Goal: Answer question/provide support

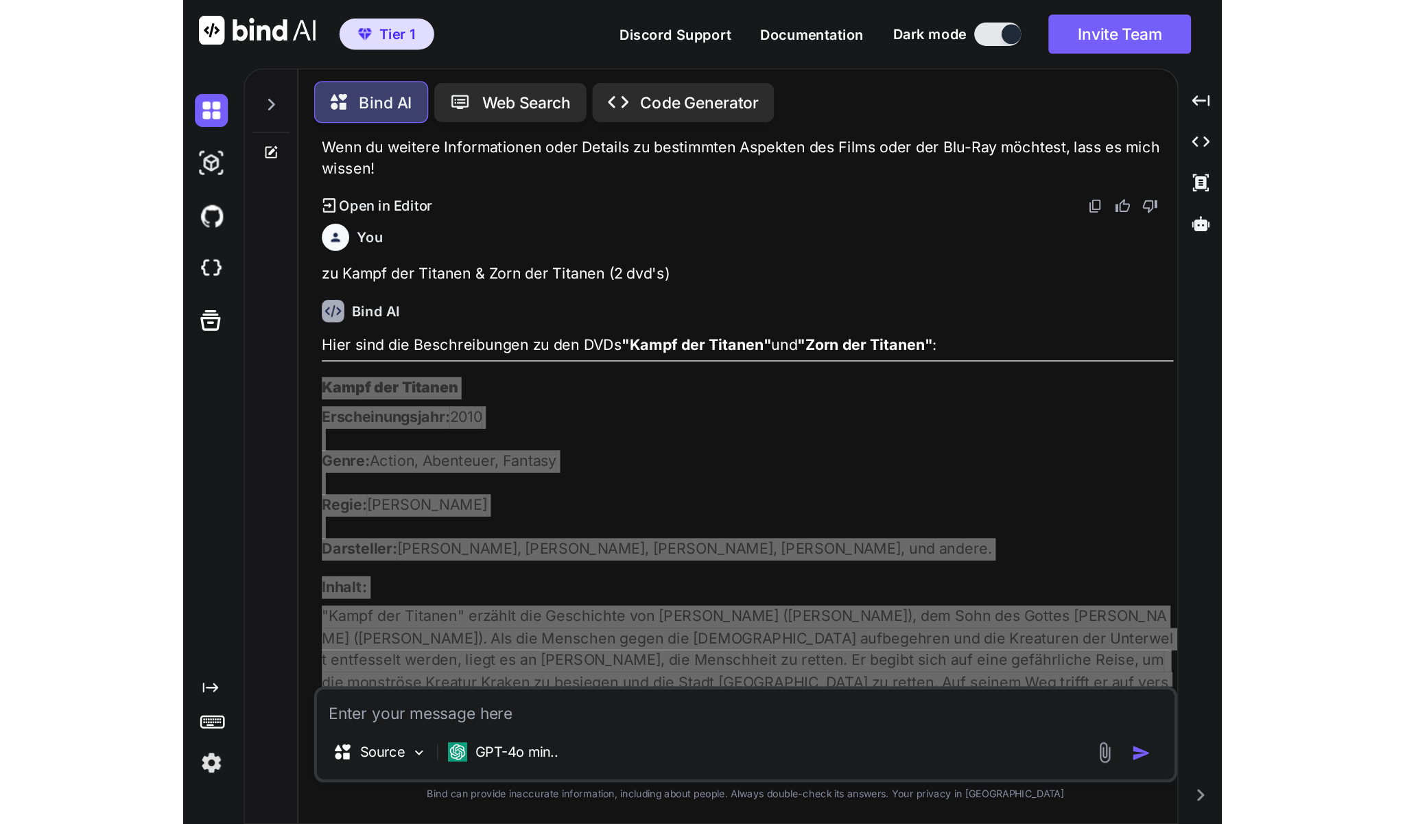
scroll to position [9271, 0]
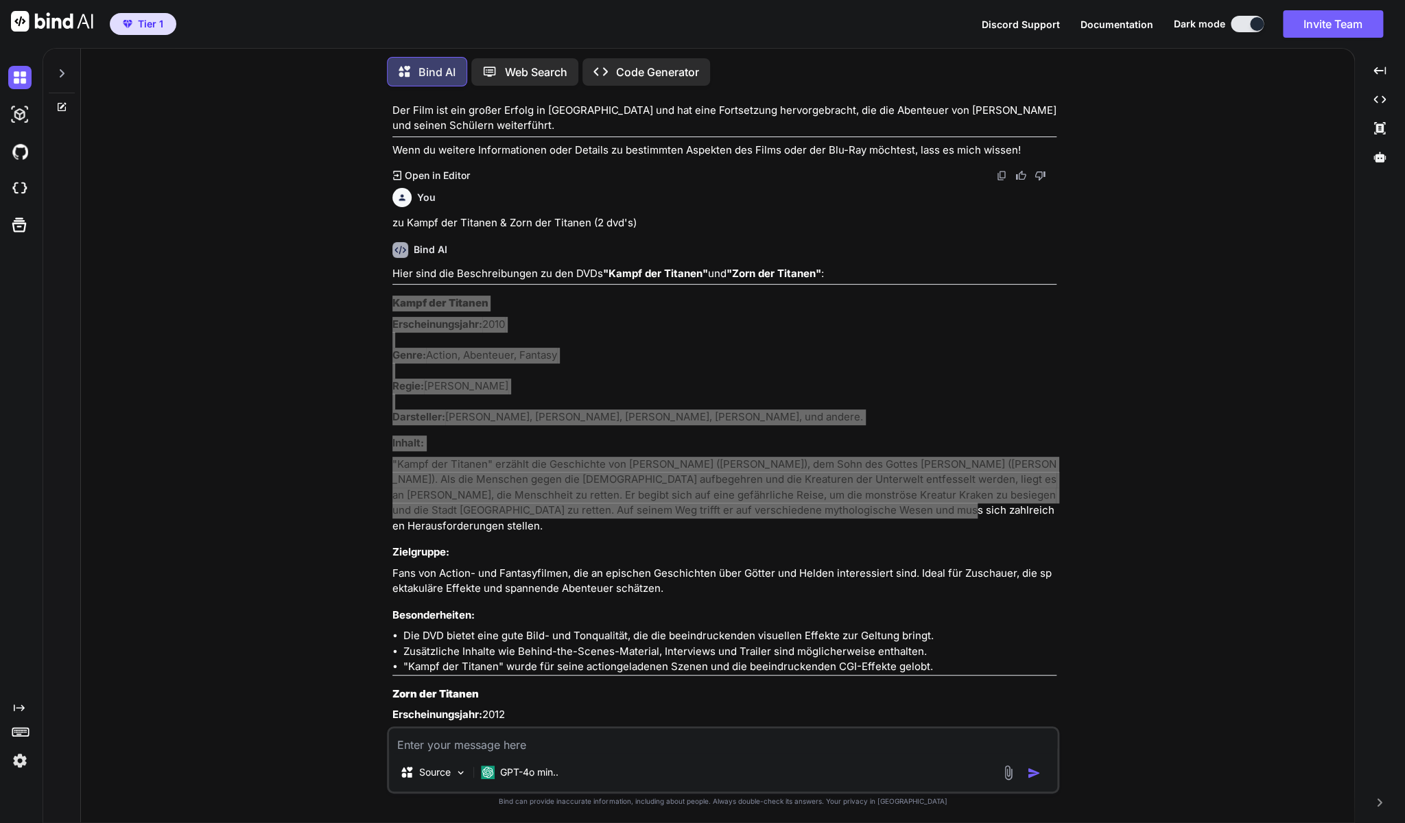
type textarea "x"
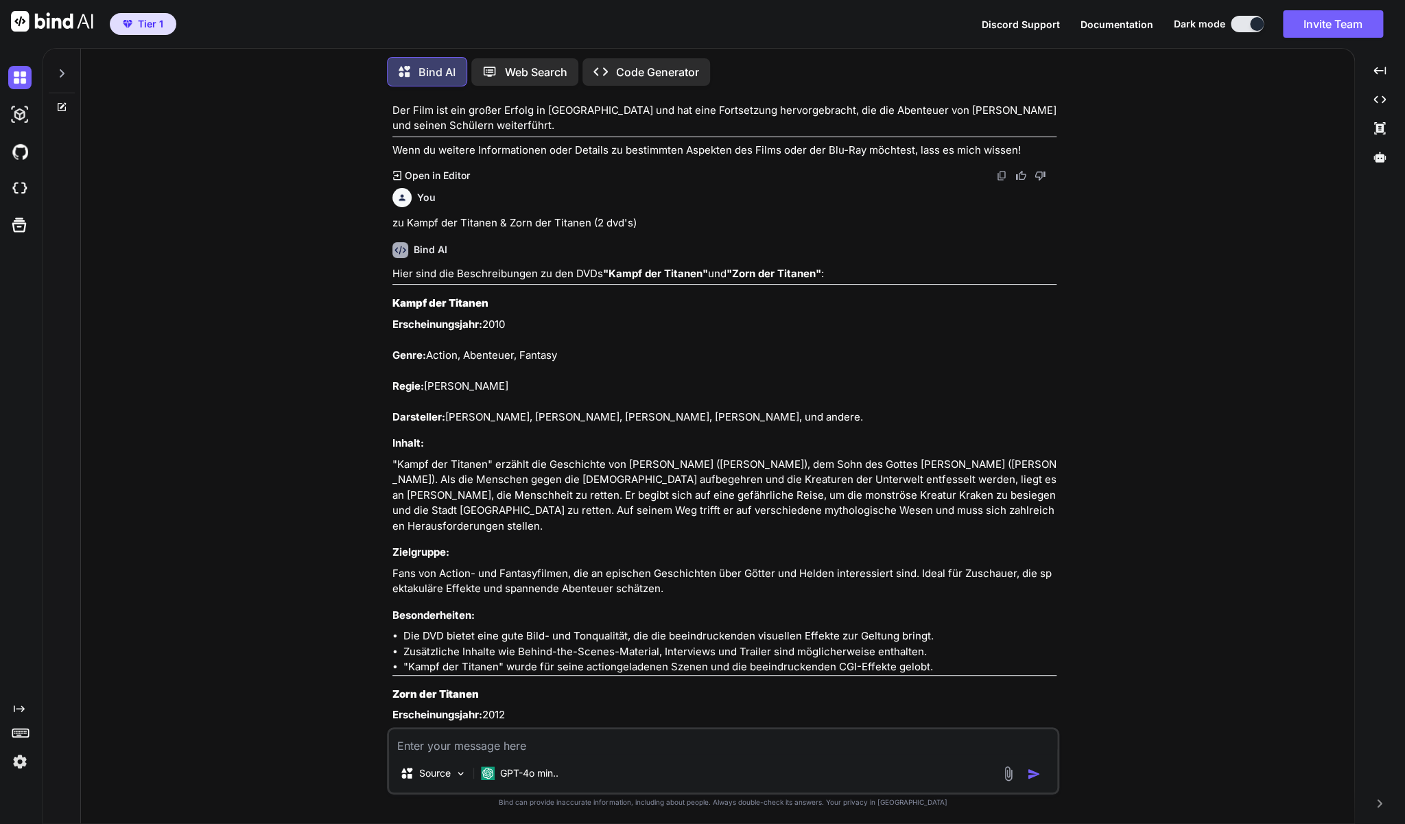
click at [478, 737] on textarea at bounding box center [723, 741] width 668 height 25
type textarea "z"
type textarea "x"
type textarea "zu"
type textarea "x"
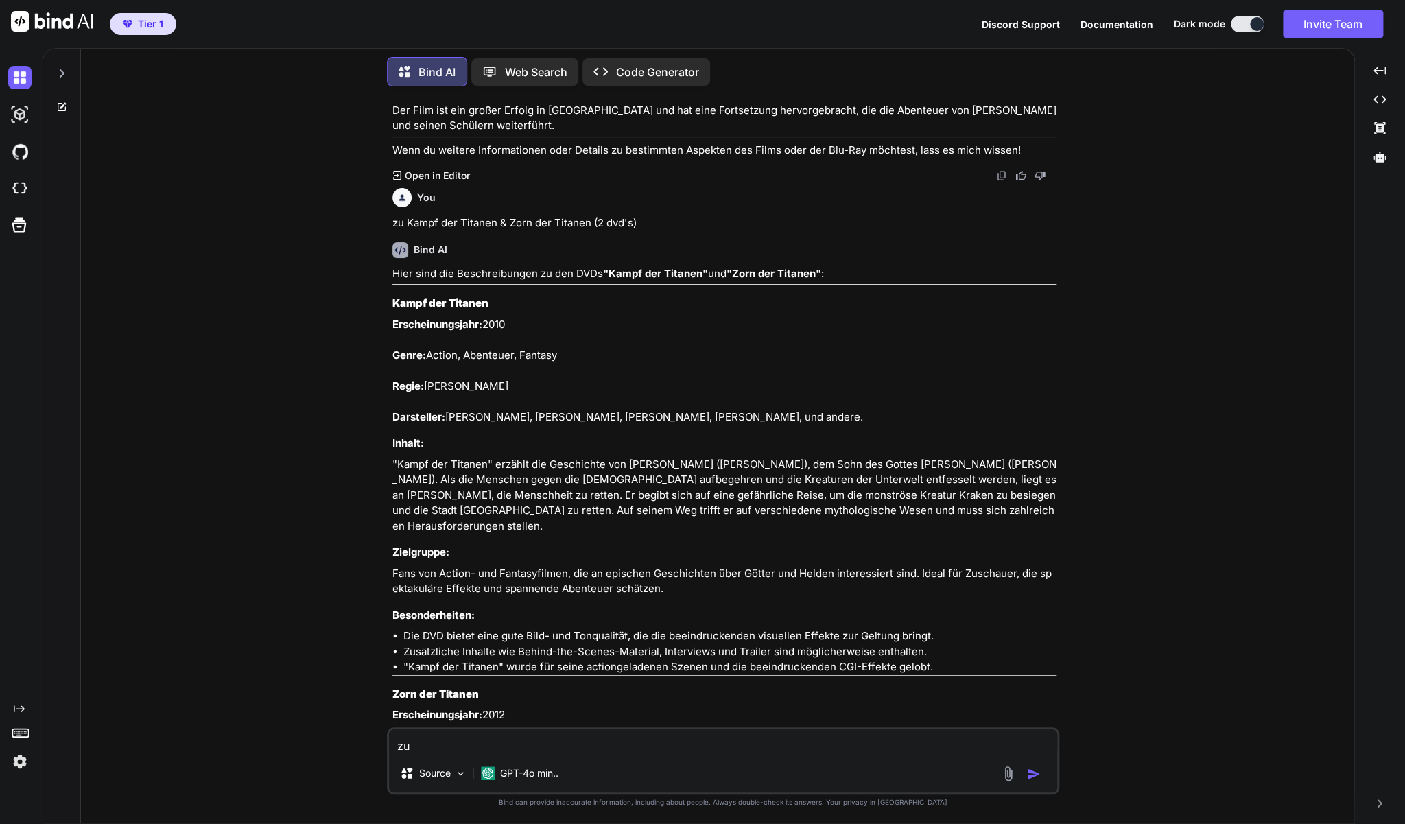
type textarea "zu"
type textarea "x"
type textarea "zu d"
type textarea "x"
type textarea "zu de"
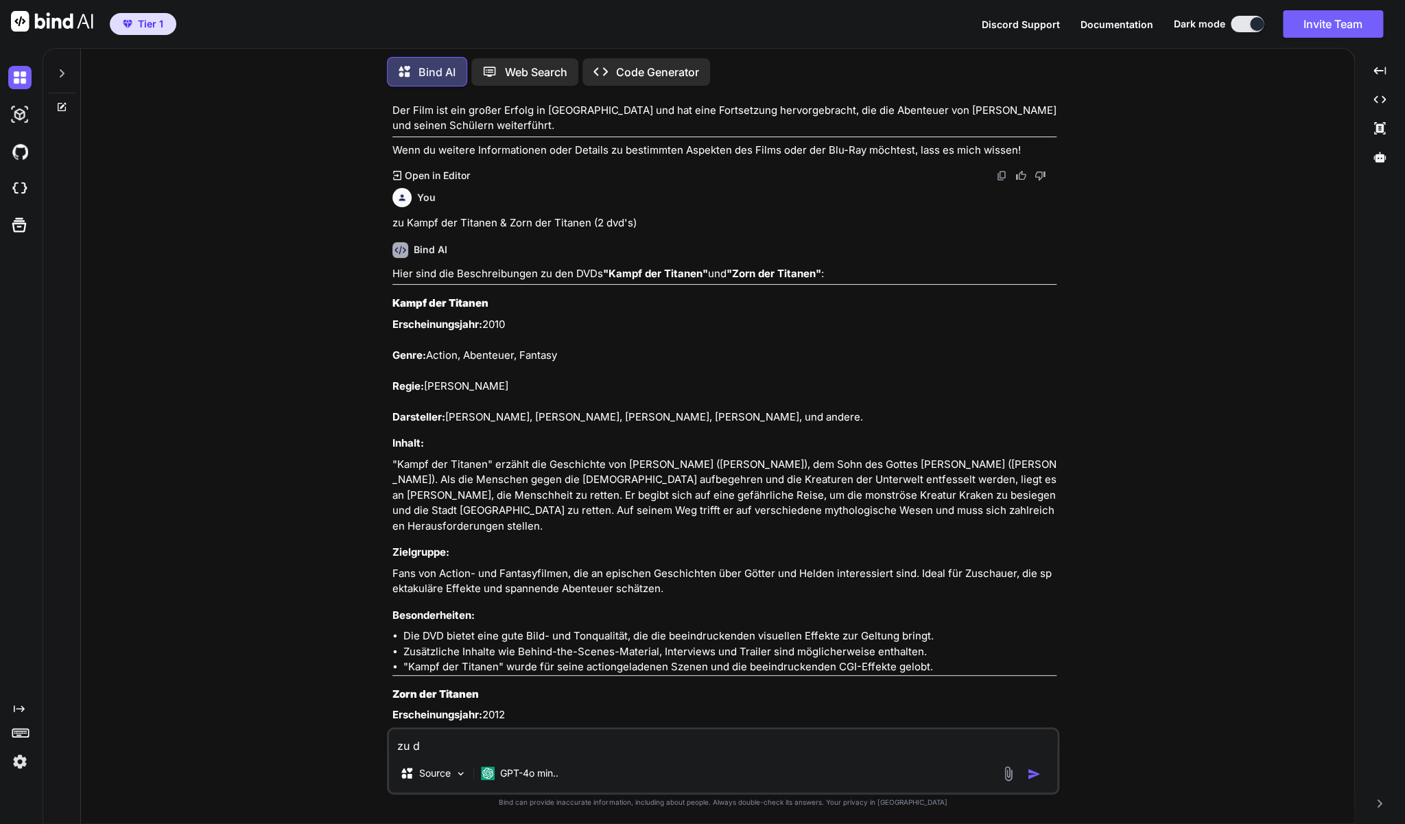
type textarea "x"
type textarea "zu den"
type textarea "x"
type textarea "zu den"
type textarea "x"
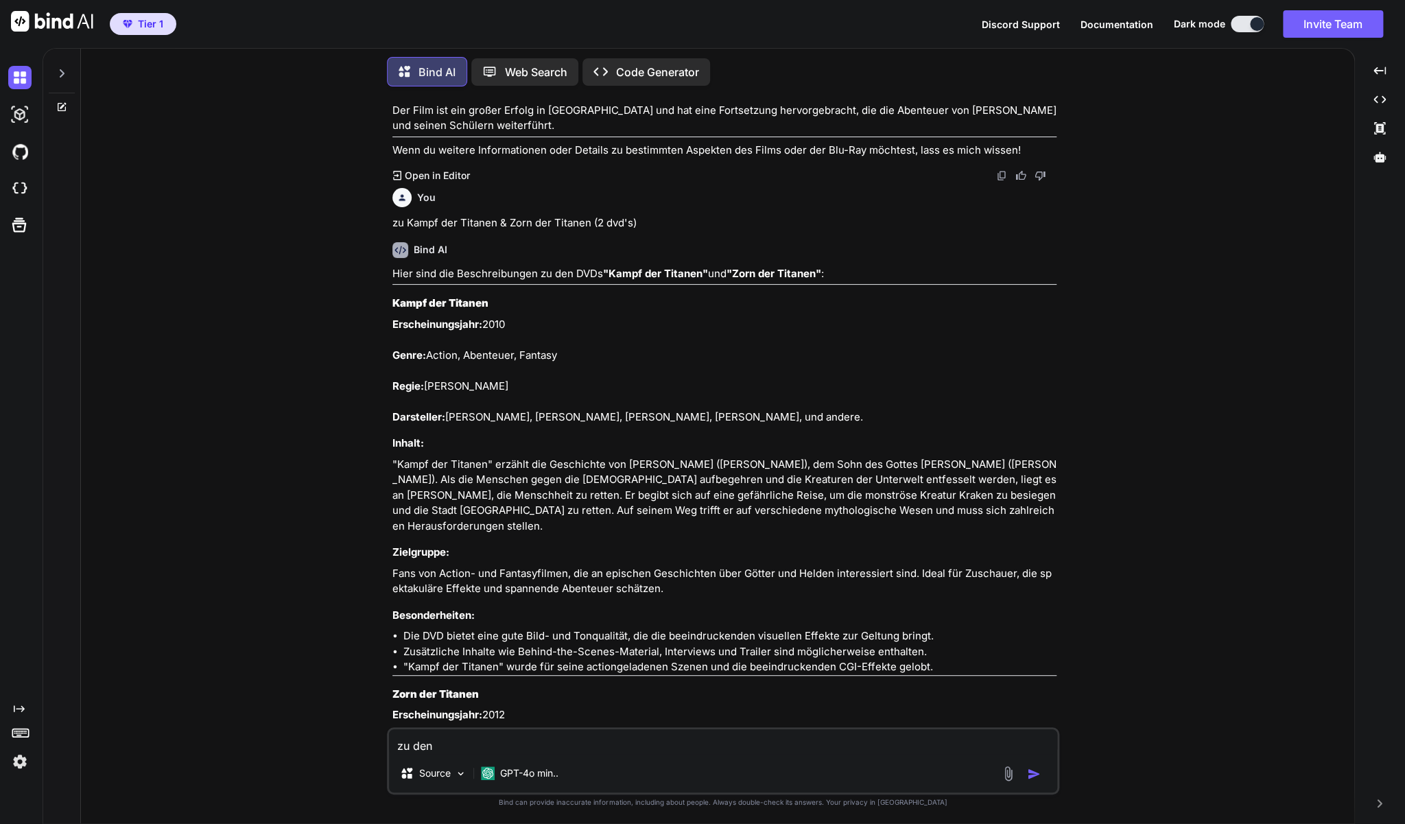
type textarea "zu den b"
type textarea "x"
type textarea "zu den be"
type textarea "x"
type textarea "zu den bei"
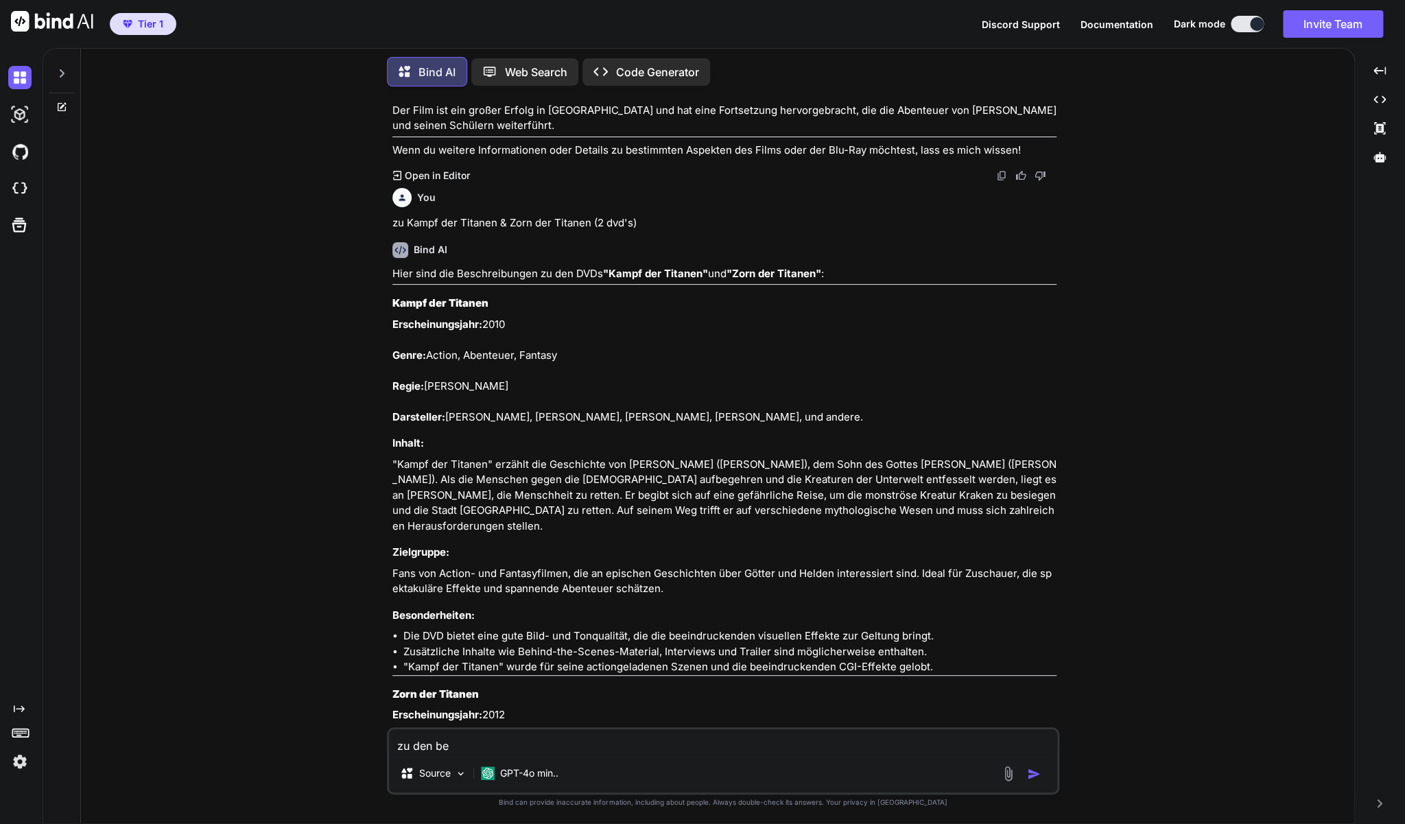
type textarea "x"
type textarea "zu den beid"
type textarea "x"
type textarea "zu den beide"
type textarea "x"
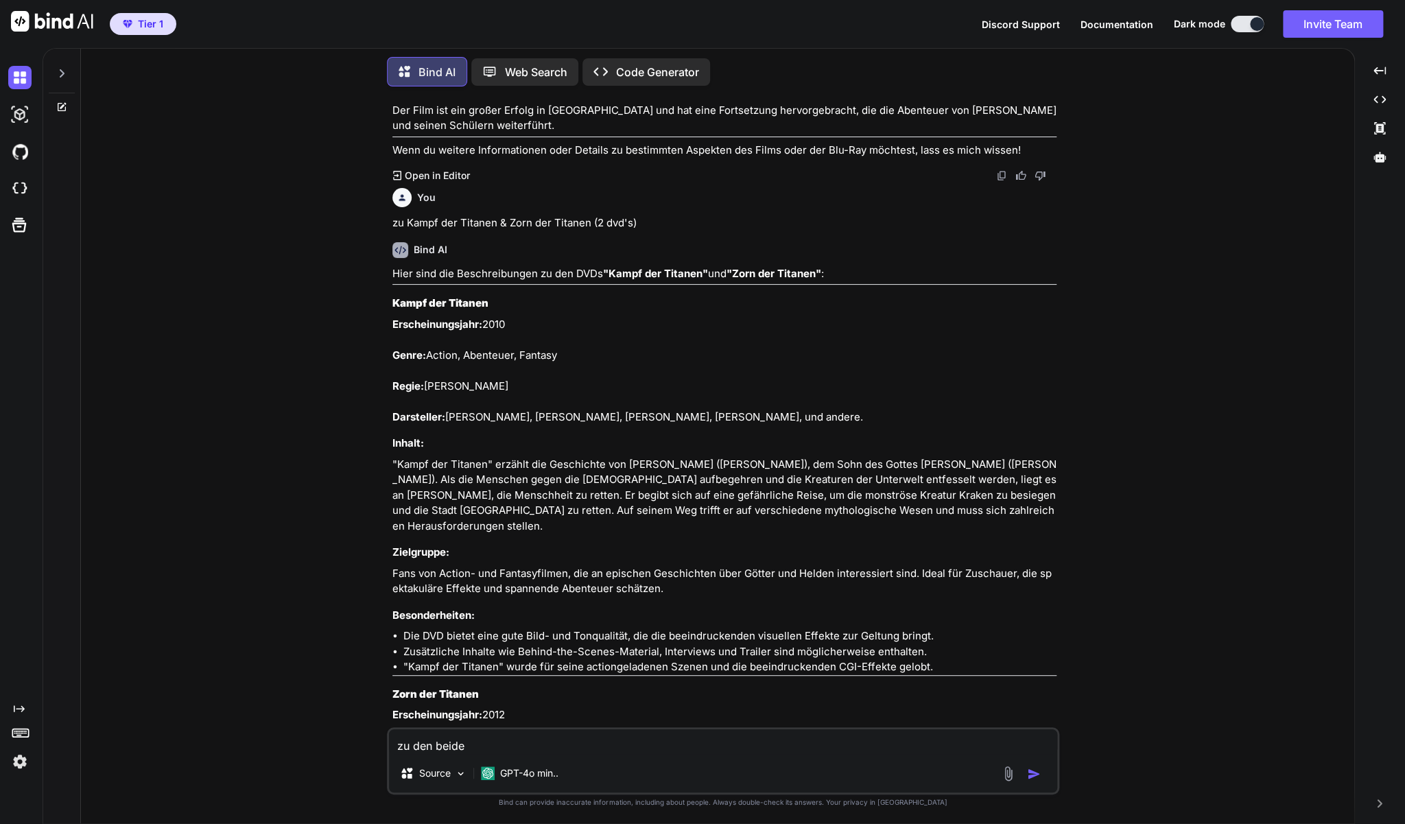
type textarea "zu den beiden"
type textarea "x"
type textarea "zu den beiden"
type textarea "x"
type textarea "zu den beiden D"
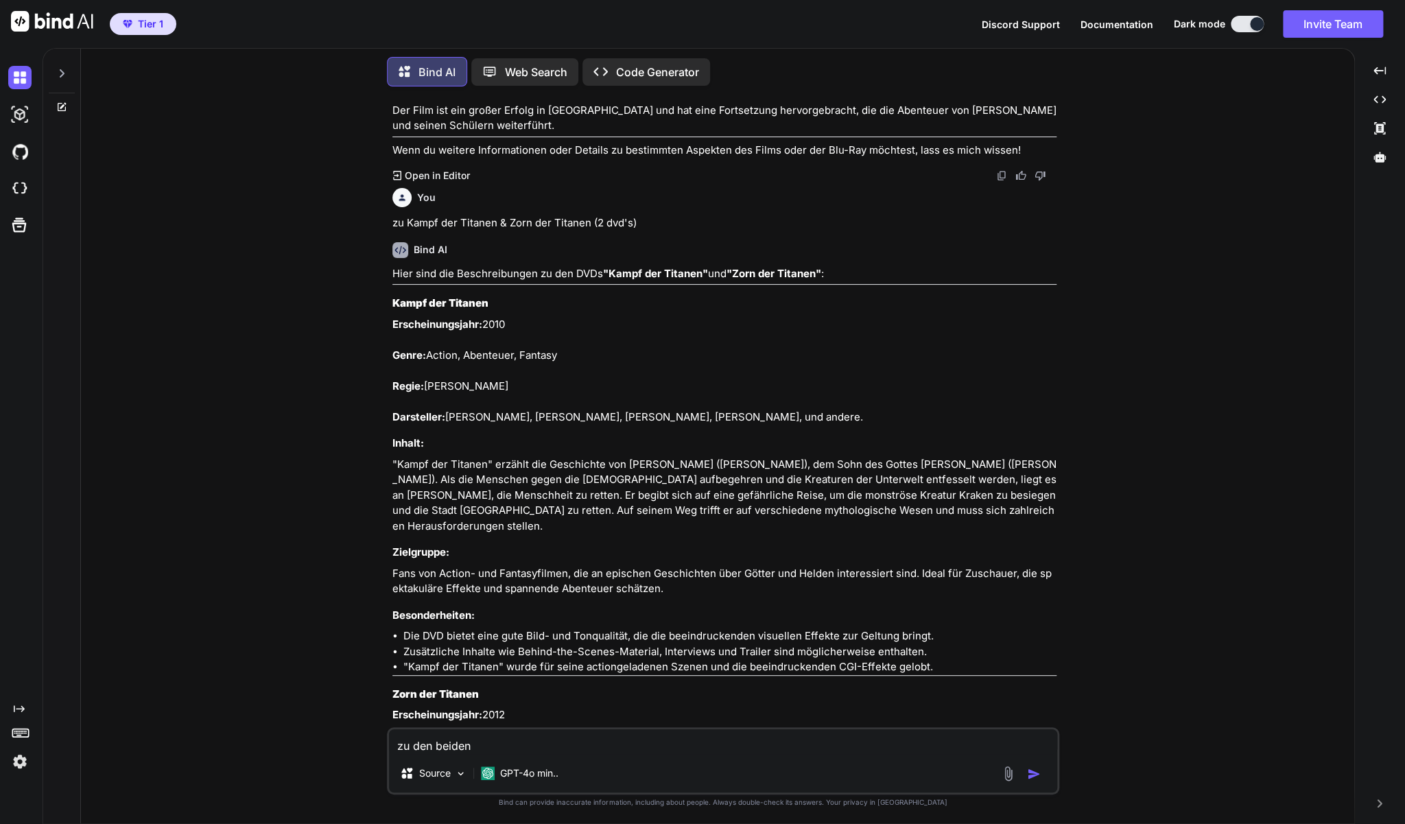
type textarea "x"
type textarea "zu den beiden DV"
type textarea "x"
type textarea "zu den beiden DVD"
type textarea "x"
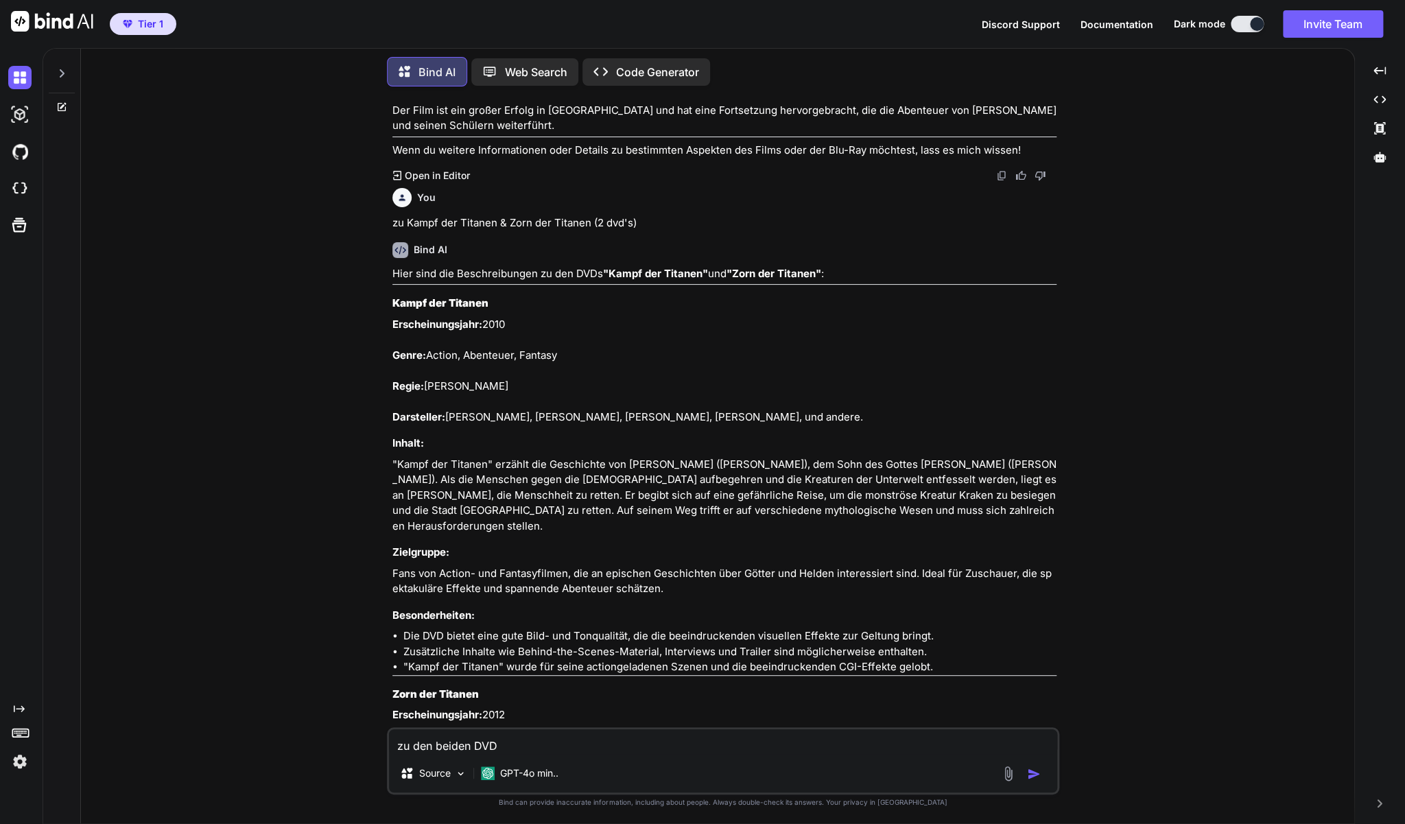
type textarea "zu den beiden DVD'"
type textarea "x"
type textarea "zu den beiden DVD's"
type textarea "x"
type textarea "zu den beiden DVD's:"
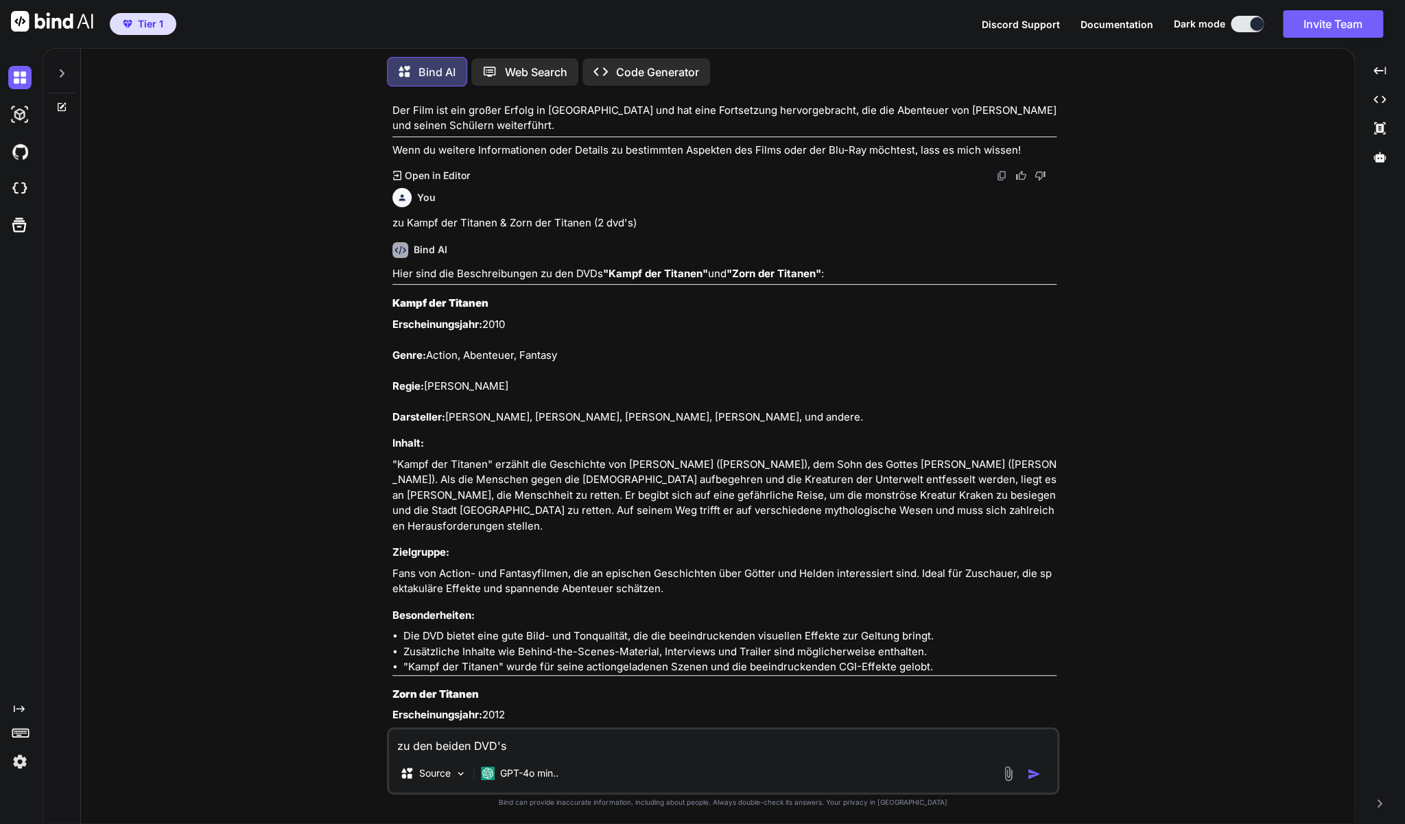
type textarea "x"
type textarea "zu den beiden DVD's:"
type textarea "x"
paste textarea "Wiedersehen in [GEOGRAPHIC_DATA]"
type textarea "zu den beiden DVD's: Wiedersehen in [GEOGRAPHIC_DATA]"
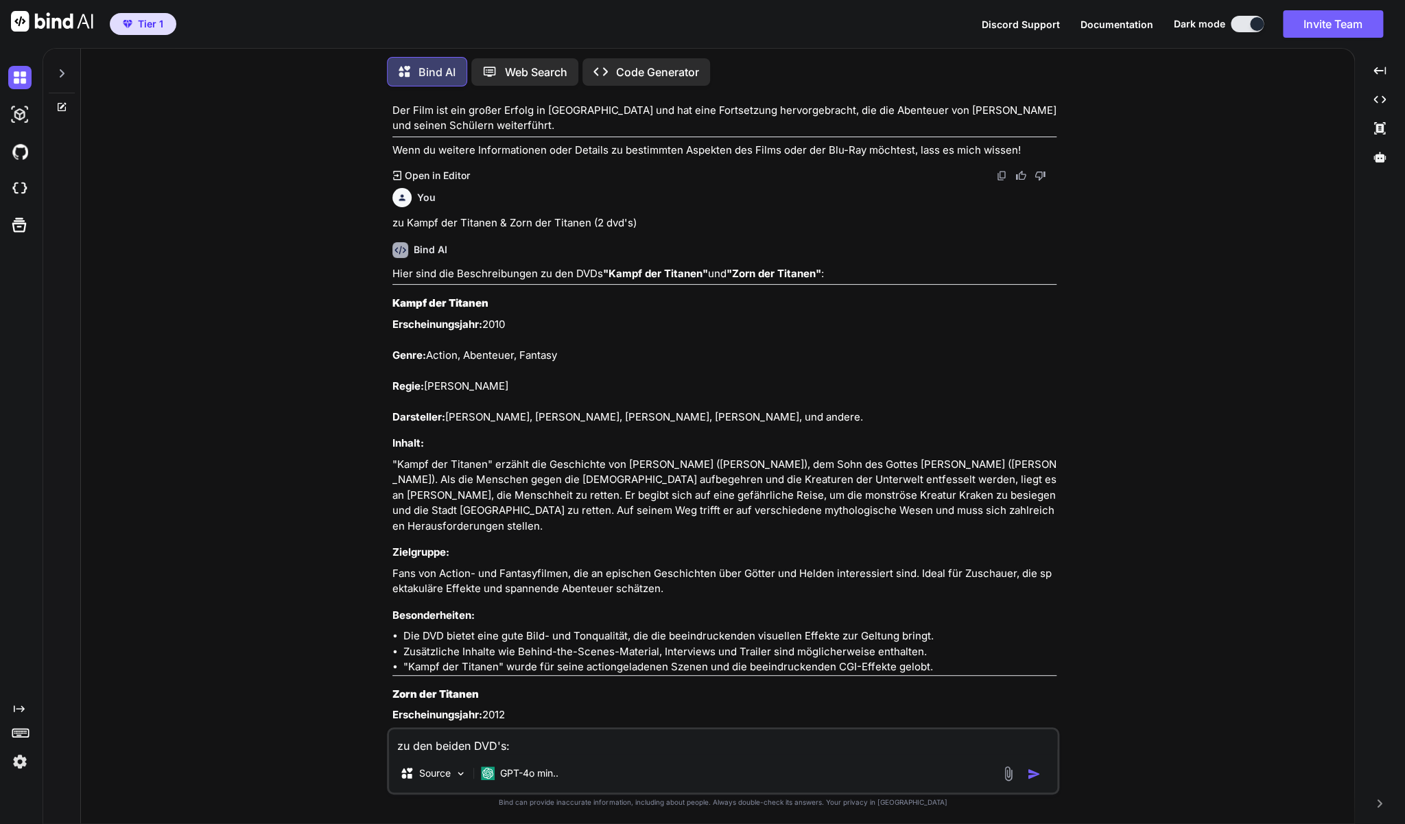
type textarea "x"
type textarea "zu den beiden DVD's: Wiedersehen in [GEOGRAPHIC_DATA]"
type textarea "x"
type textarea "zu den beiden DVD's: Wiedersehen in [GEOGRAPHIC_DATA] u"
type textarea "x"
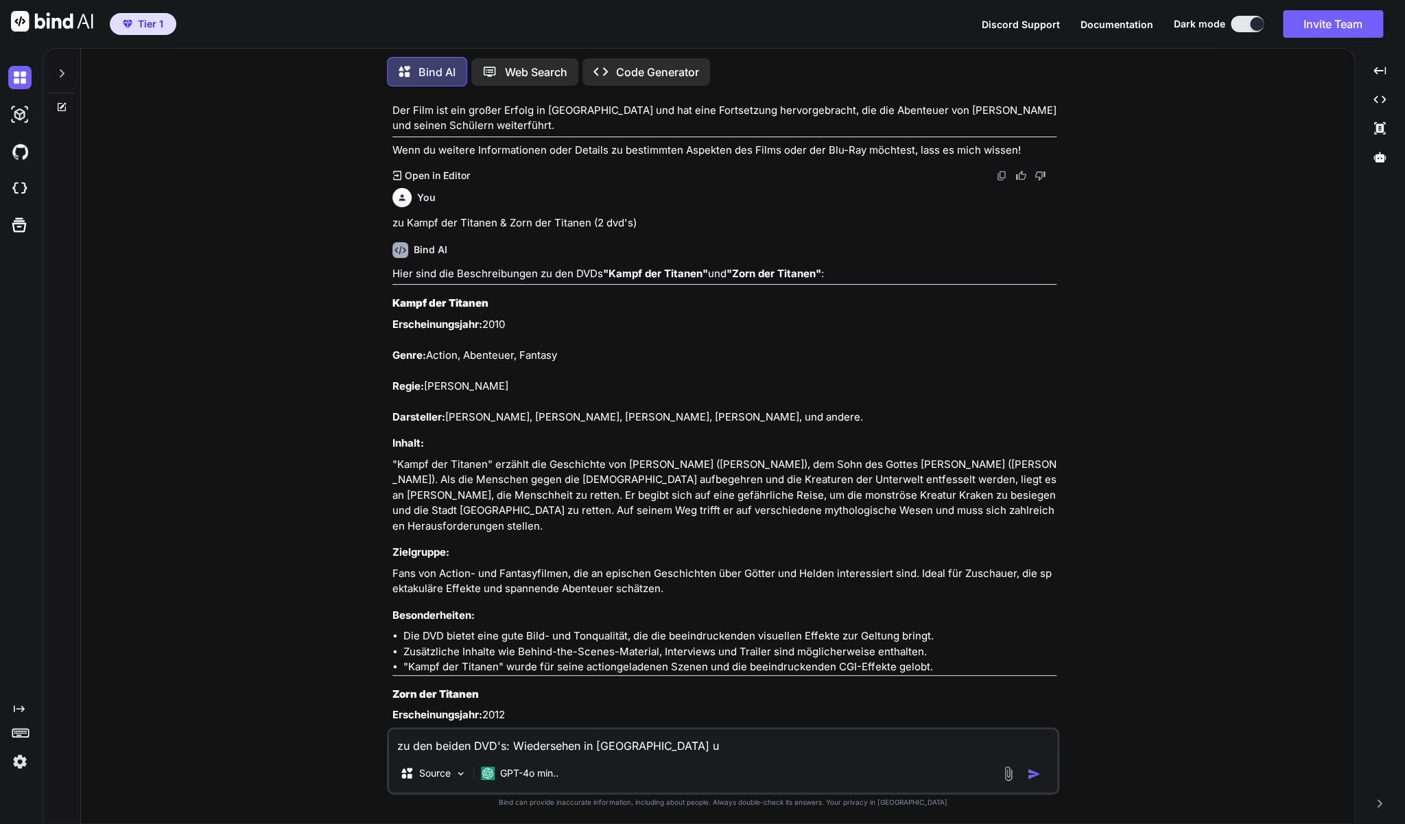
type textarea "zu den beiden DVD's: Wiedersehen in [GEOGRAPHIC_DATA] un"
type textarea "x"
type textarea "zu den beiden DVD's: Wiedersehen in [GEOGRAPHIC_DATA] und"
type textarea "x"
type textarea "zu den beiden DVD's: Wiedersehen in [GEOGRAPHIC_DATA] und"
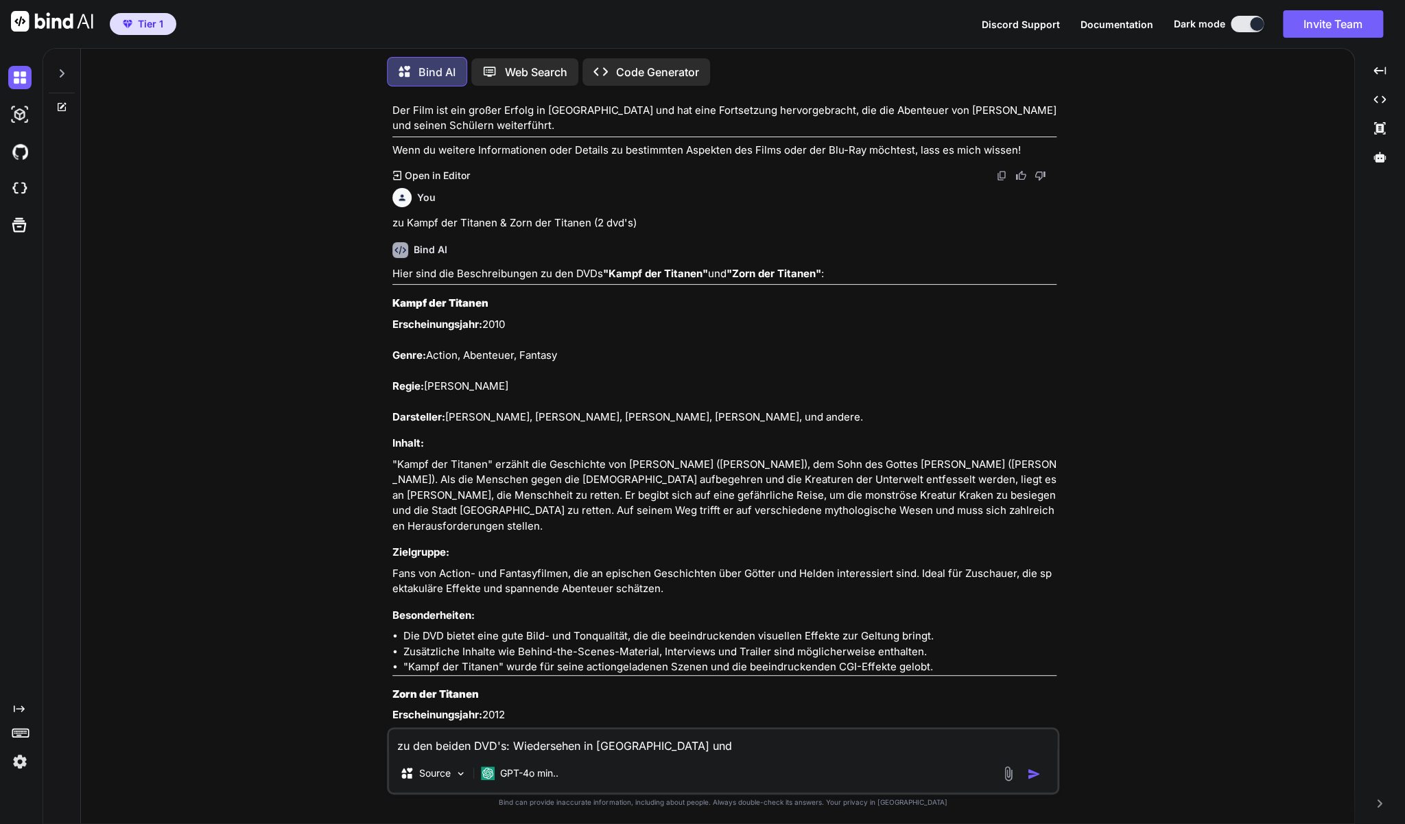
type textarea "x"
type textarea "zu den beiden DVD's: Wiedersehen in Barsaloi und d"
type textarea "x"
type textarea "zu den beiden DVD's: Wiedersehen in [GEOGRAPHIC_DATA] und di"
type textarea "x"
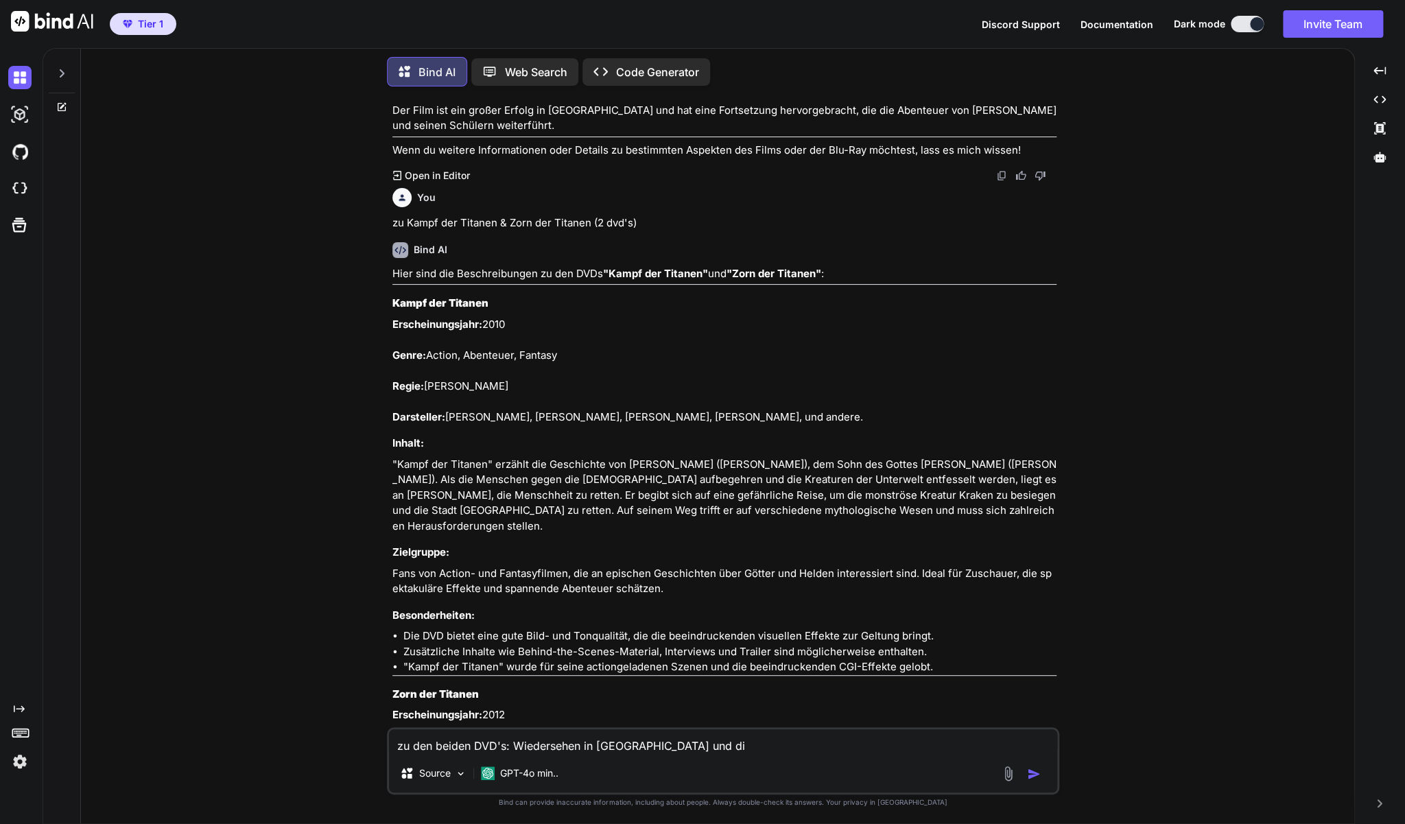
type textarea "zu den beiden DVD's: Wiedersehen in [GEOGRAPHIC_DATA] und die"
type textarea "x"
type textarea "zu den beiden DVD's: Wiedersehen in [GEOGRAPHIC_DATA] und die"
type textarea "x"
type textarea "zu den beiden DVD's: Wiedersehen in [GEOGRAPHIC_DATA] und die w"
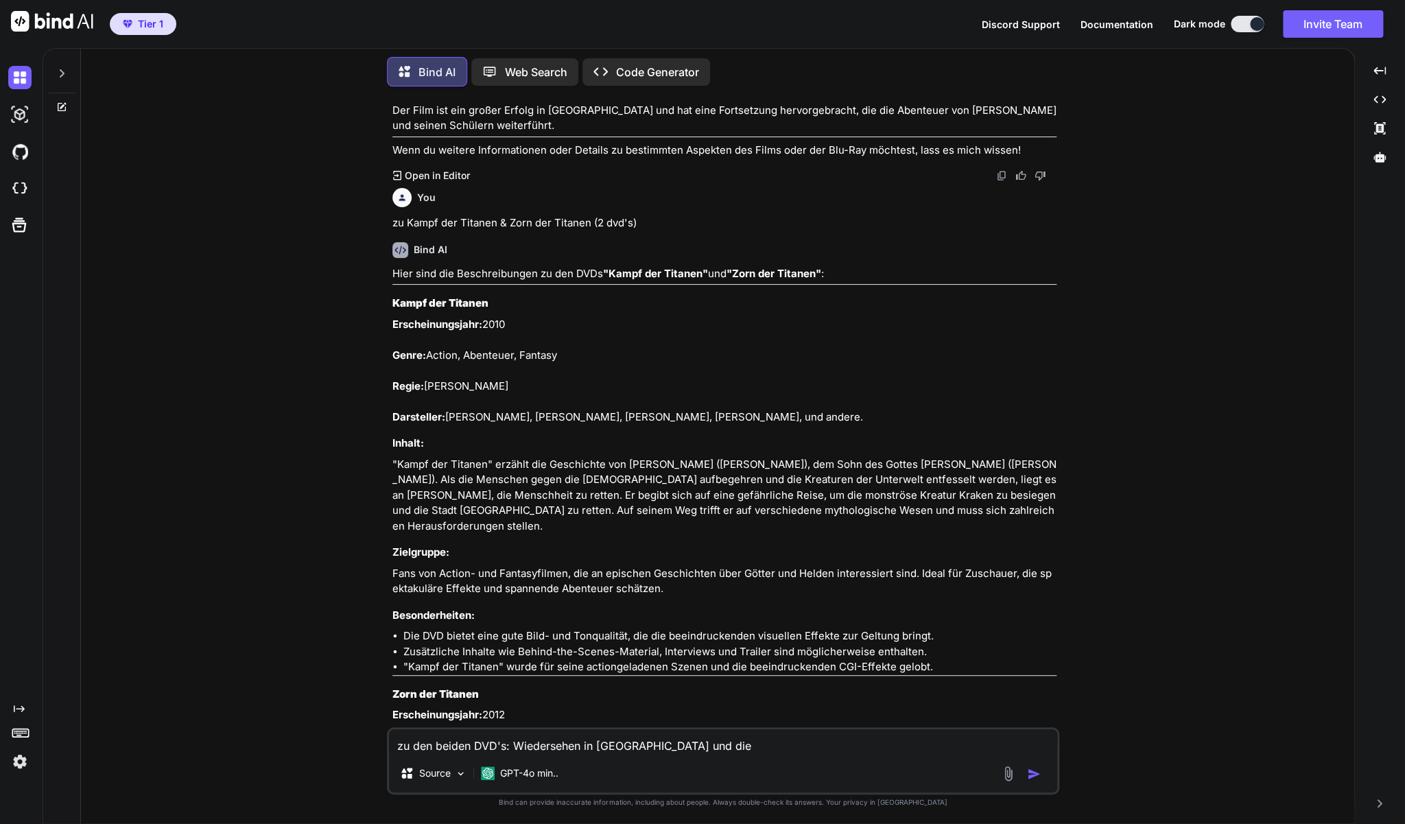
type textarea "x"
type textarea "zu den beiden DVD's: Wiedersehen in [GEOGRAPHIC_DATA] und die we"
type textarea "x"
type textarea "zu den beiden DVD's: Wiedersehen in [GEOGRAPHIC_DATA] und die wei"
type textarea "x"
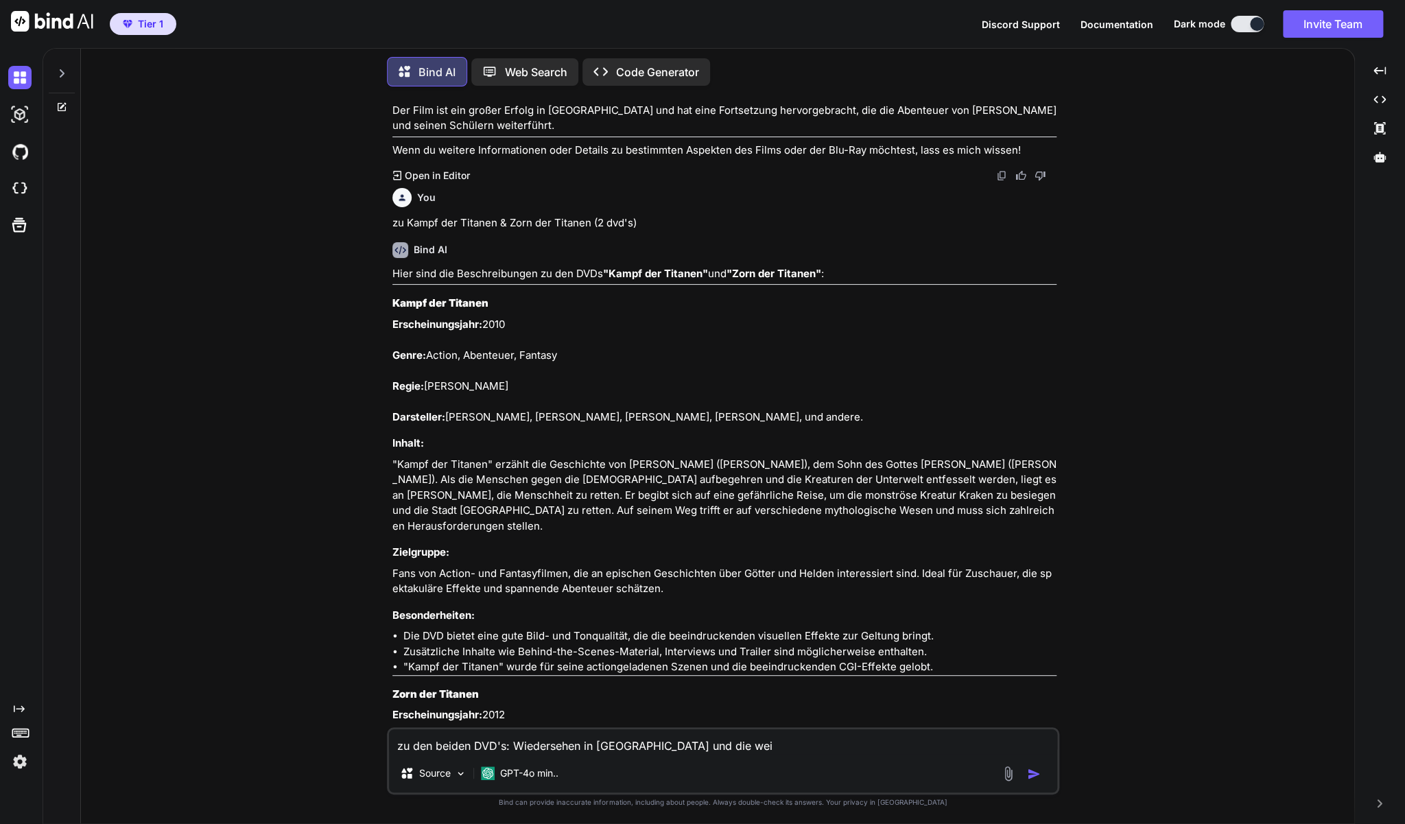
type textarea "zu den beiden DVD's: Wiedersehen in [GEOGRAPHIC_DATA] und die weis"
type textarea "x"
type textarea "zu den beiden DVD's: Wiedersehen in [GEOGRAPHIC_DATA] und die weiss"
type textarea "x"
type textarea "zu den beiden DVD's: Wiedersehen in [GEOGRAPHIC_DATA] und die weisse"
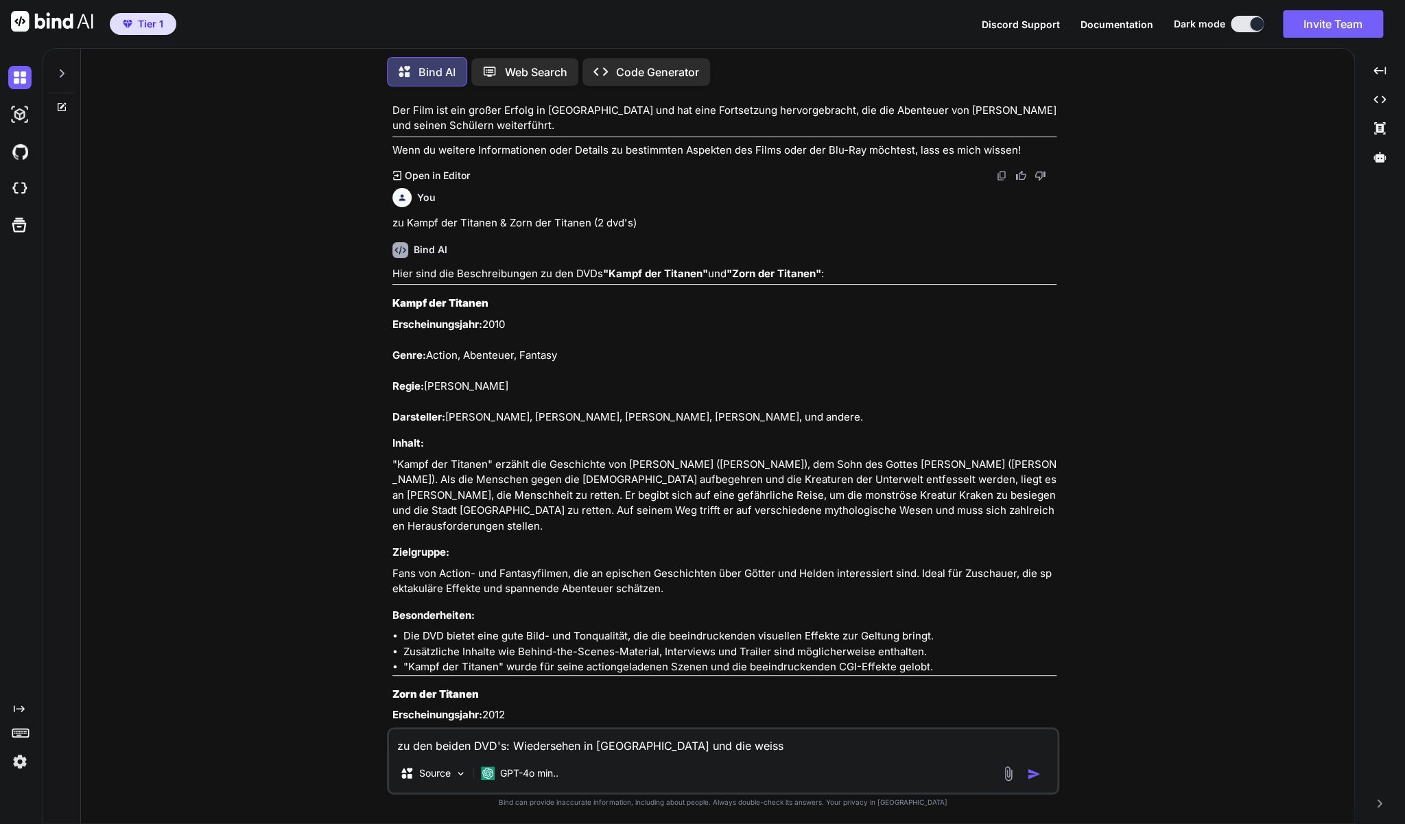
type textarea "x"
type textarea "zu den beiden DVD's: Wiedersehen in [GEOGRAPHIC_DATA] und die weisse"
type textarea "x"
type textarea "zu den beiden DVD's: Wiedersehen in Barsaloi und die weisse m"
type textarea "x"
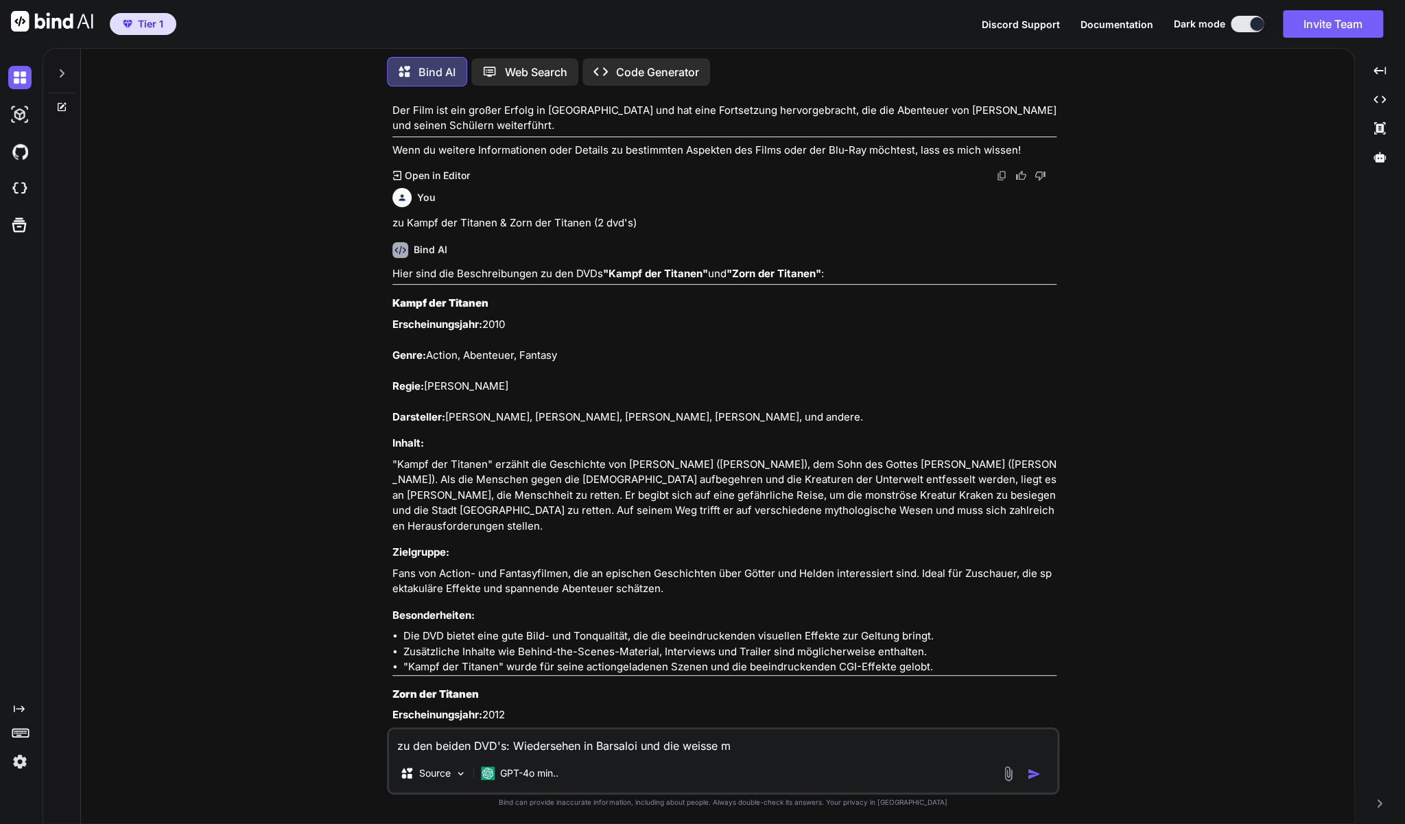
type textarea "zu den beiden DVD's: Wiedersehen in [GEOGRAPHIC_DATA] und die weisse ma"
type textarea "x"
type textarea "zu den beiden DVD's: Wiedersehen in [GEOGRAPHIC_DATA] und die weisse mas"
type textarea "x"
type textarea "zu den beiden DVD's: Wiedersehen in [GEOGRAPHIC_DATA] und die weisse mass"
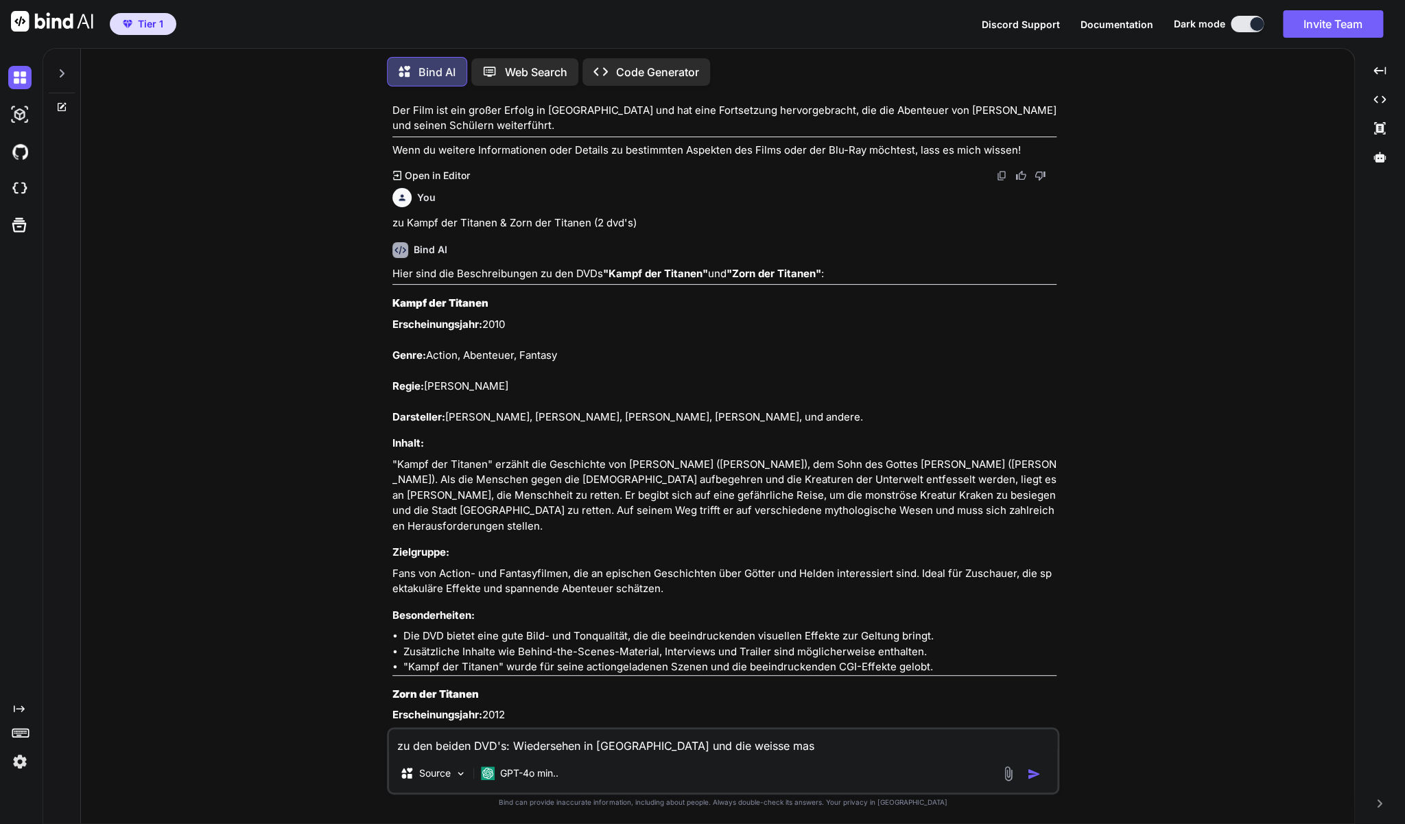
type textarea "x"
type textarea "zu den beiden DVD's: Wiedersehen in [GEOGRAPHIC_DATA] und die weisse mas"
type textarea "x"
type textarea "zu den beiden DVD's: Wiedersehen in [GEOGRAPHIC_DATA] und die weisse ma"
type textarea "x"
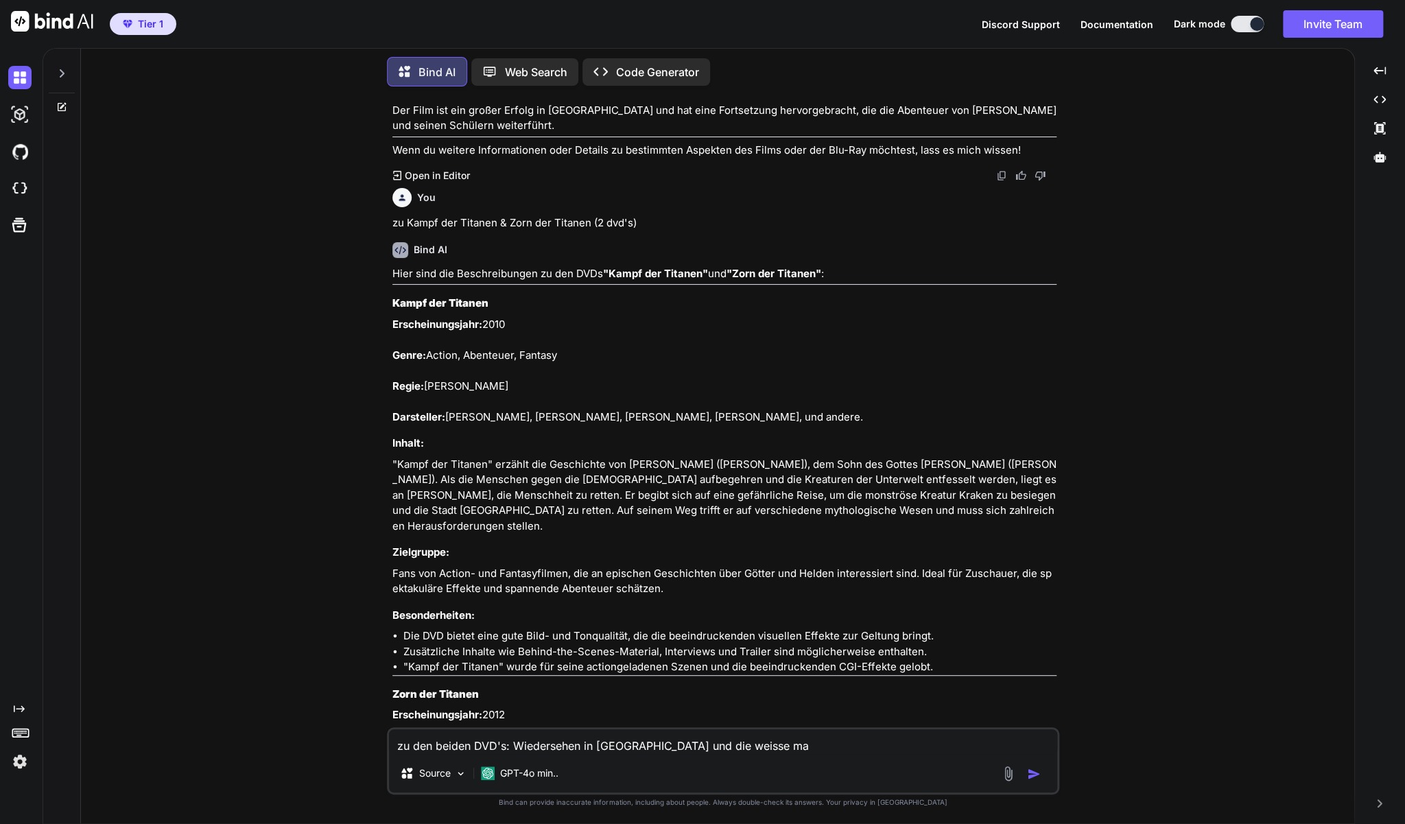
type textarea "zu den beiden DVD's: Wiedersehen in [GEOGRAPHIC_DATA] und die weisse maa"
type textarea "x"
type textarea "zu den beiden DVD's: Wiedersehen in [GEOGRAPHIC_DATA] und die weisse maaa"
type textarea "x"
type textarea "zu den beiden DVD's: Wiedersehen in [GEOGRAPHIC_DATA] und die weisse maa"
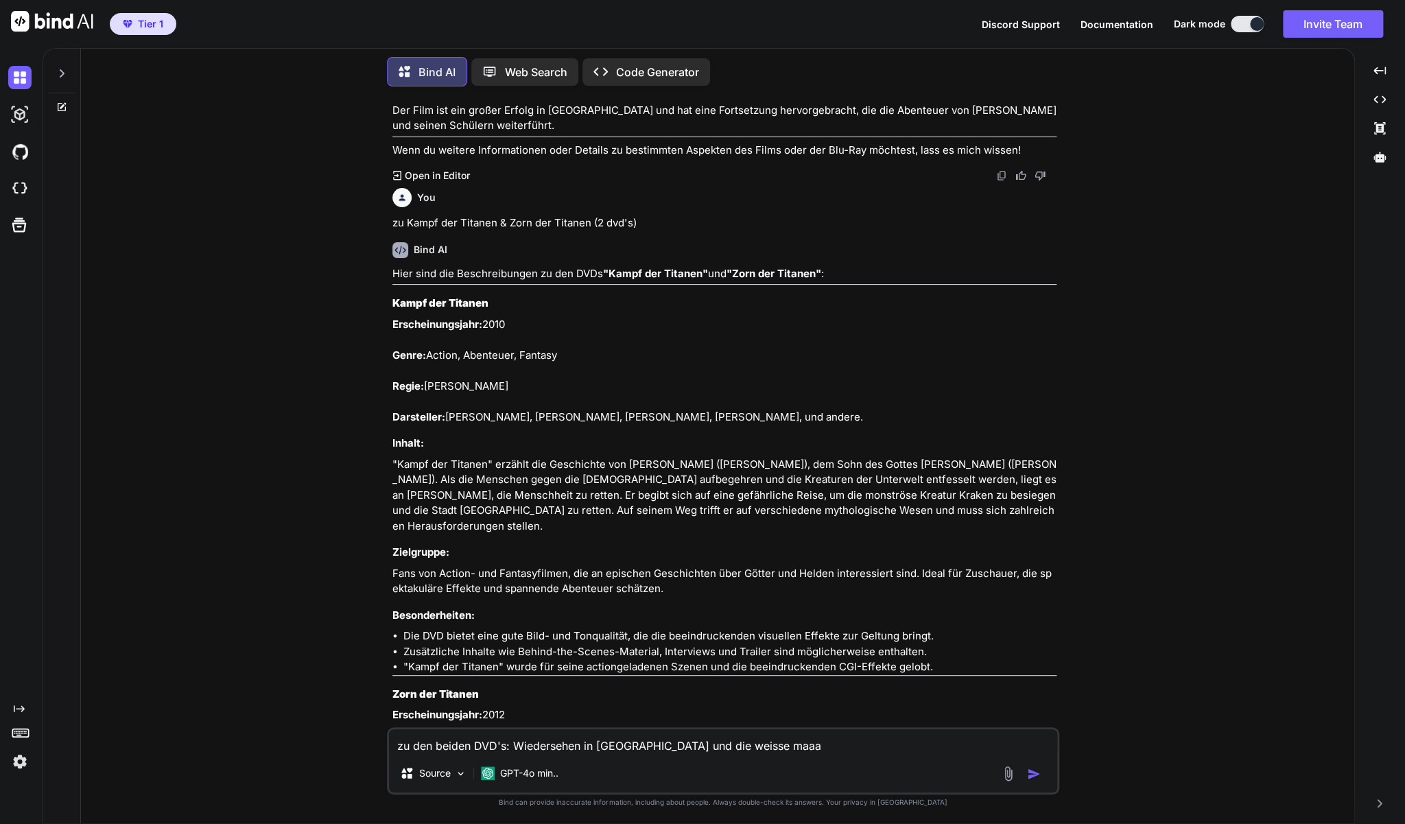
type textarea "x"
type textarea "zu den beiden DVD's: Wiedersehen in [GEOGRAPHIC_DATA] und die weisse ma"
type textarea "x"
type textarea "zu den beiden DVD's: Wiedersehen in [GEOGRAPHIC_DATA] und die weisse mas"
type textarea "x"
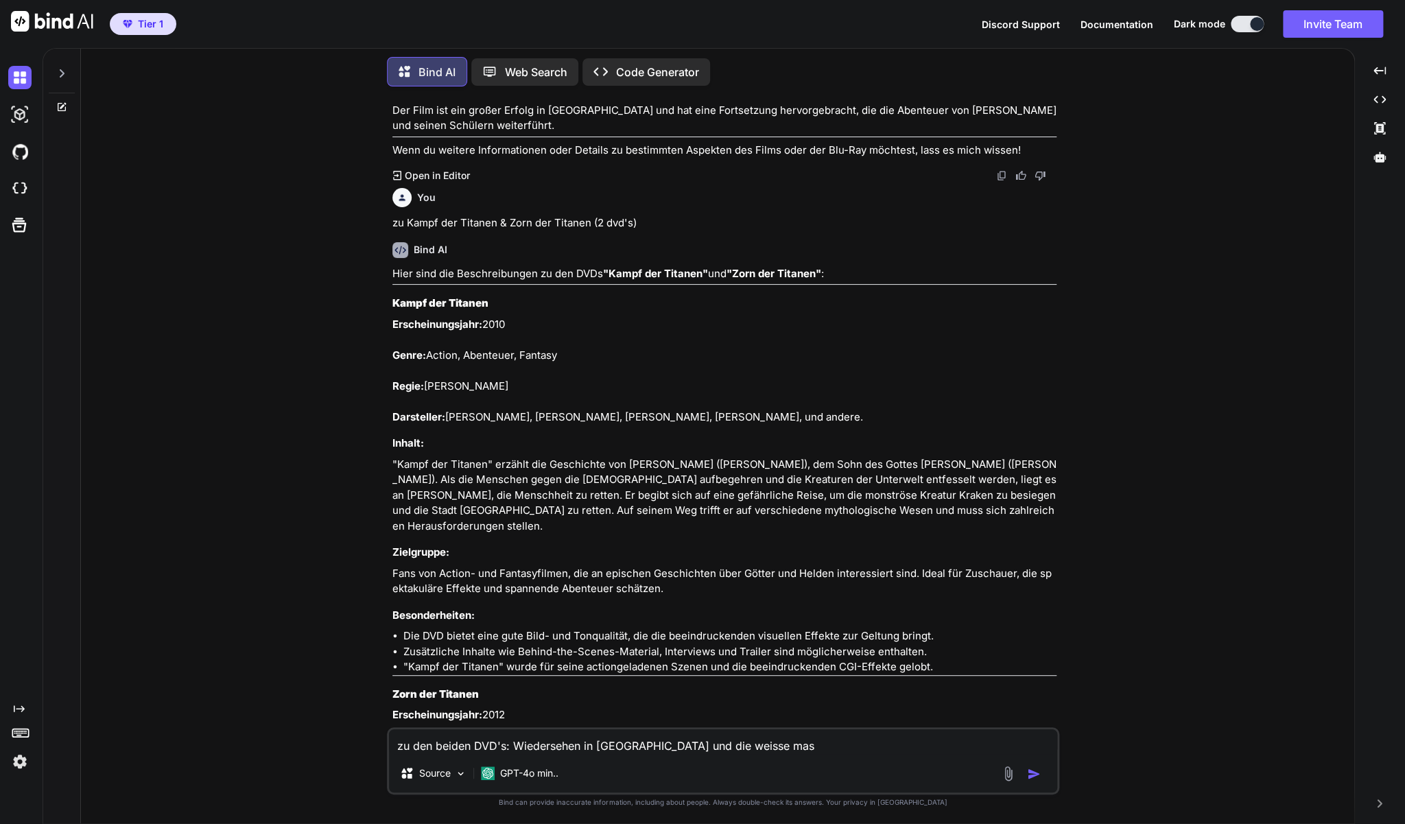
type textarea "zu den beiden DVD's: Wiedersehen in [GEOGRAPHIC_DATA] und die weisse mass"
type textarea "x"
type textarea "zu den beiden DVD's: Wiedersehen in [GEOGRAPHIC_DATA] und die weisse massa"
type textarea "x"
type textarea "zu den beiden DVD's: Wiedersehen in [GEOGRAPHIC_DATA] und die weisse massai"
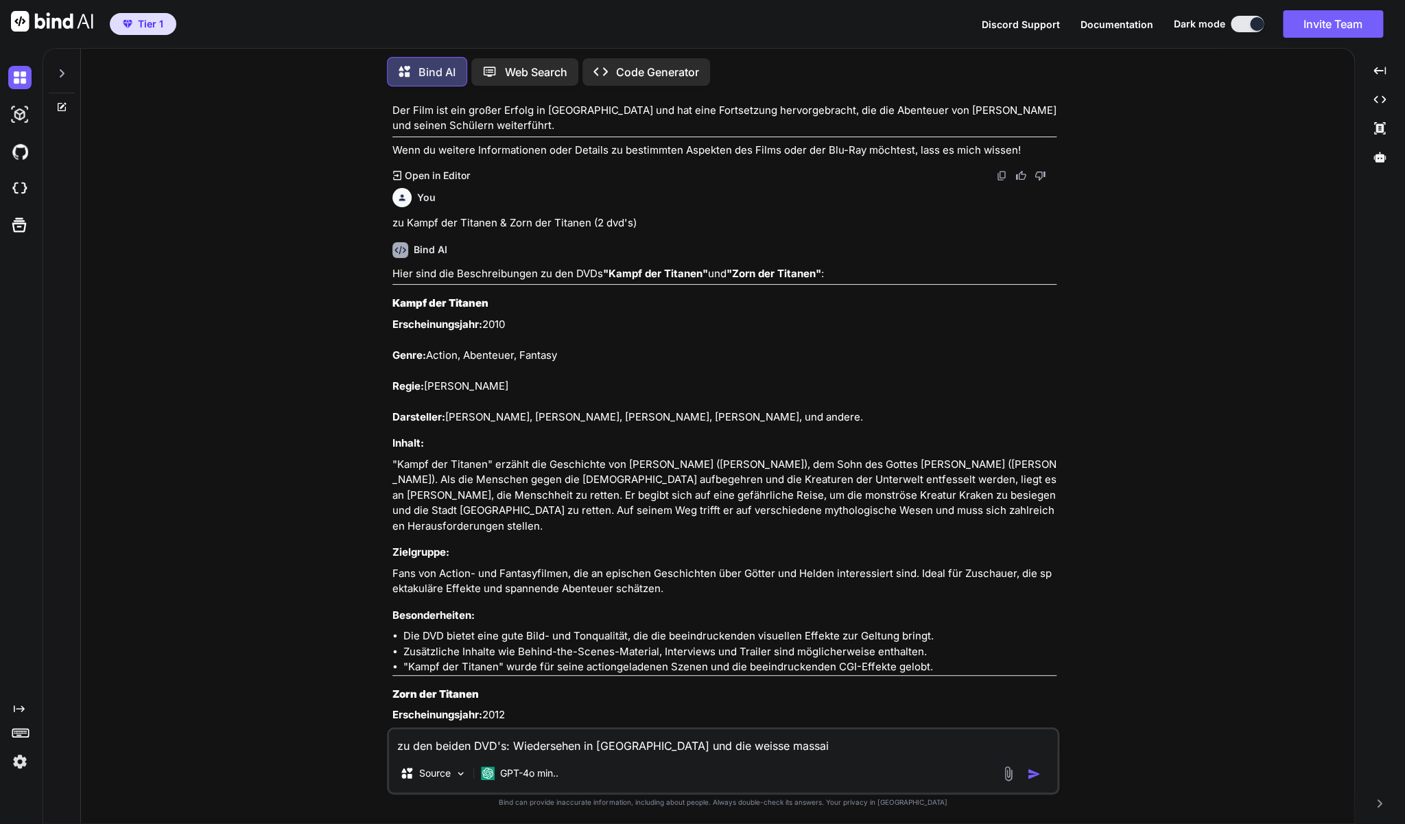
type textarea "x"
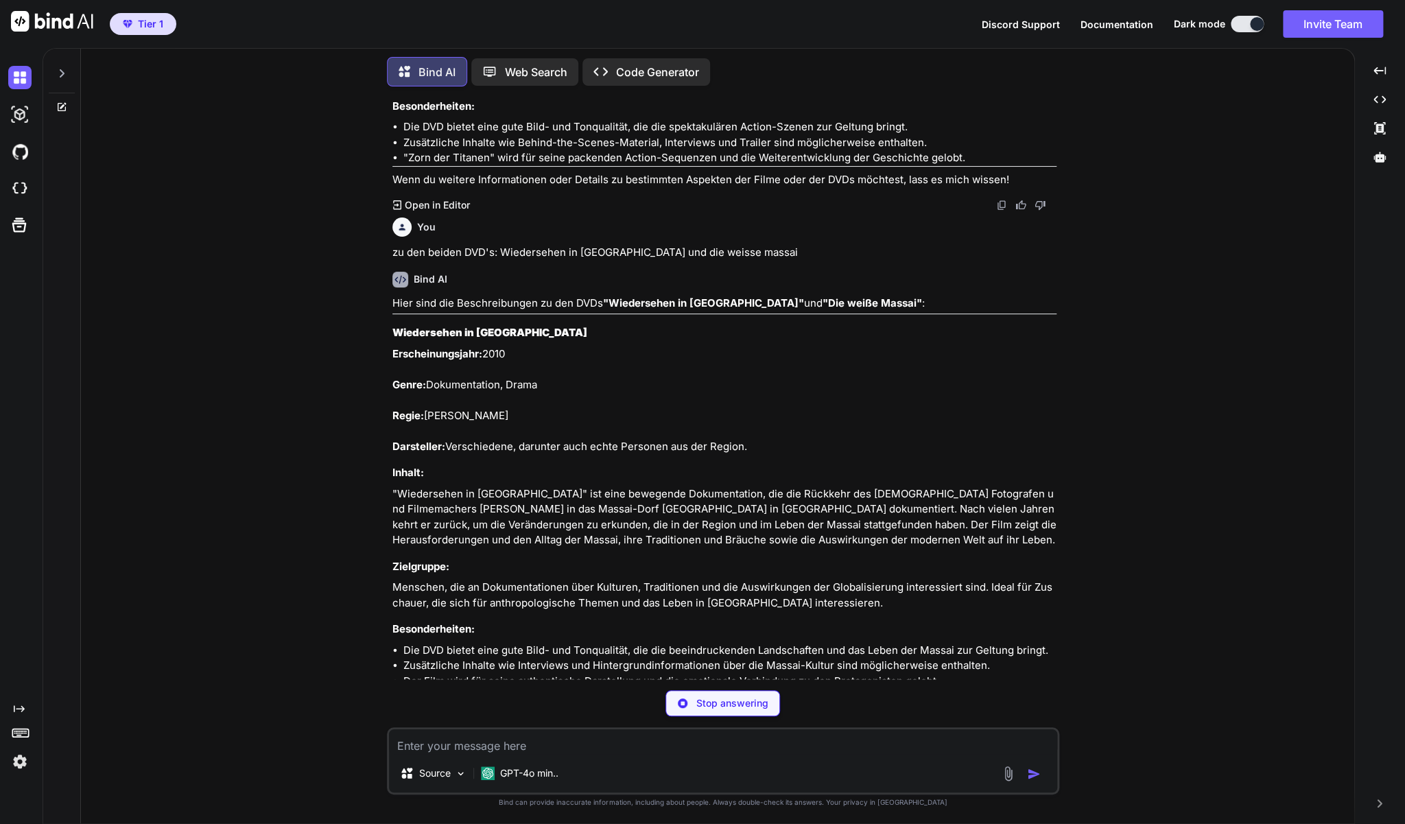
scroll to position [10152, 0]
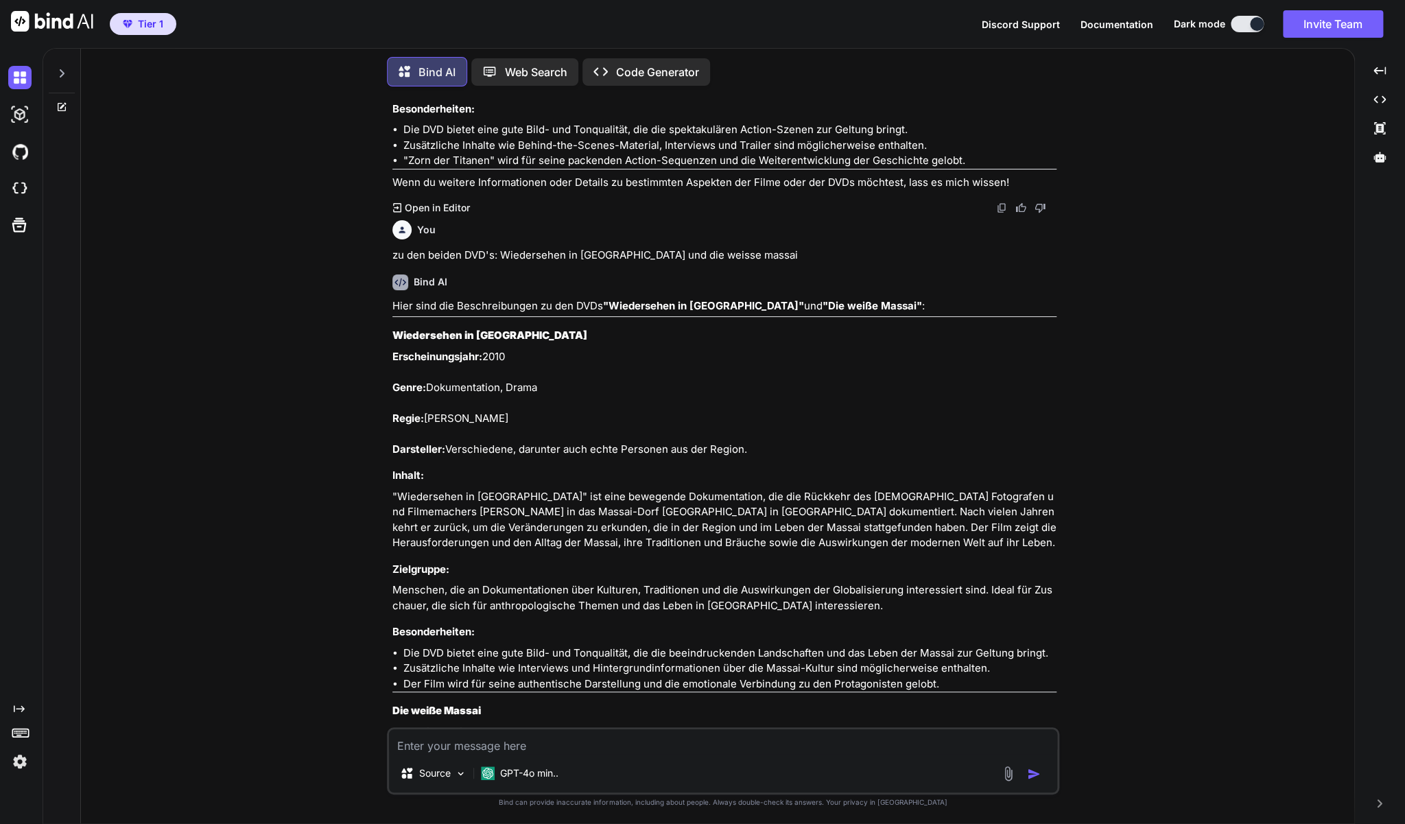
drag, startPoint x: 388, startPoint y: 311, endPoint x: 701, endPoint y: 399, distance: 324.1
click at [701, 399] on div "You zu Moving McAllister mit [PERSON_NAME] (Blu-ray) Bind AI Hier ist eine Besc…" at bounding box center [723, 460] width 672 height 727
click at [694, 399] on p "Erscheinungsjahr: 2010 Genre: Dokumentation, Drama Regie: [PERSON_NAME] Darstel…" at bounding box center [724, 403] width 664 height 108
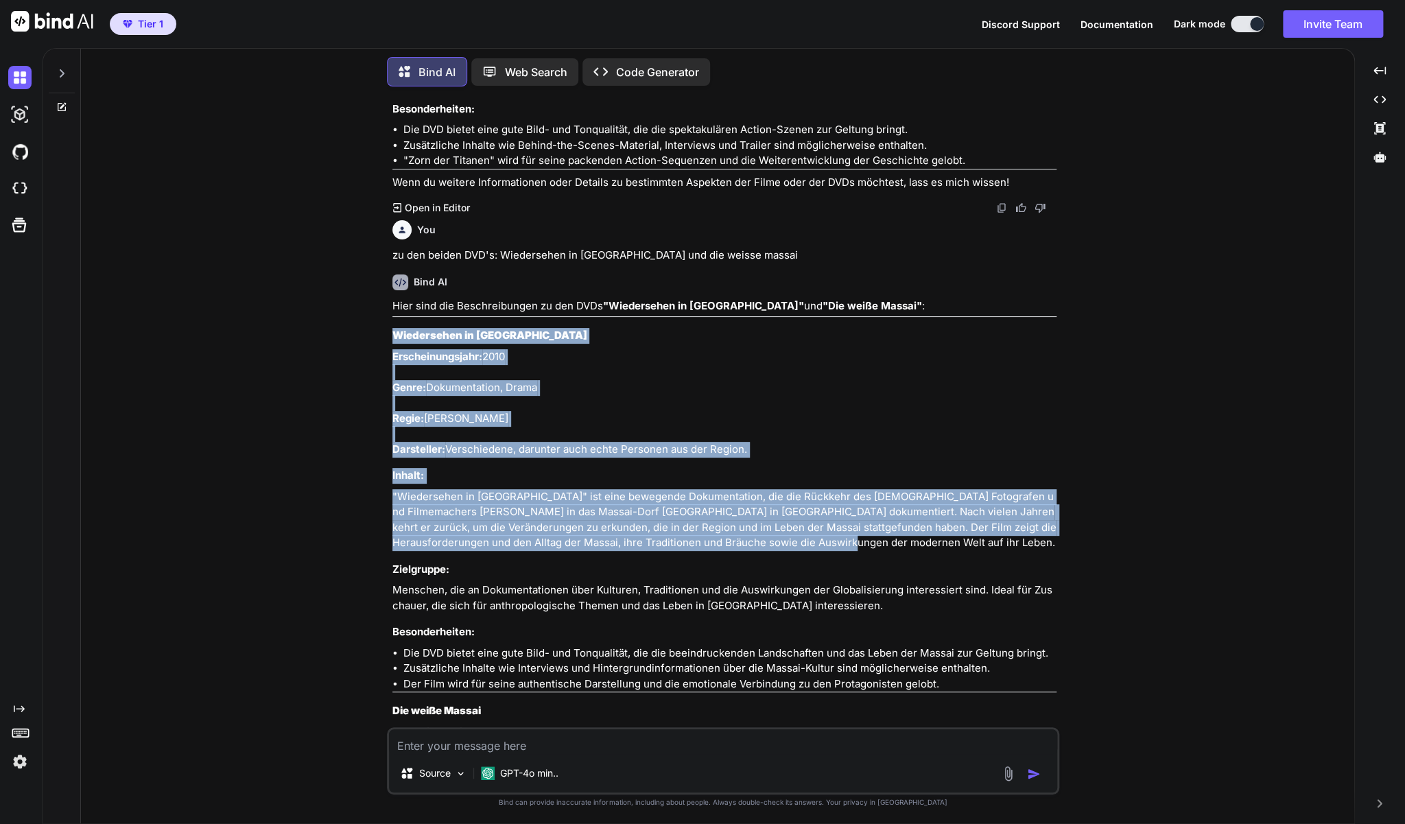
drag, startPoint x: 793, startPoint y: 528, endPoint x: 395, endPoint y: 319, distance: 449.9
click at [395, 319] on div "Hier sind die Beschreibungen zu den DVDs "Wiedersehen in Barsaloi" und "Die wei…" at bounding box center [724, 701] width 664 height 806
copy div "Wiedersehen in Barsaloi Erscheinungsjahr: 2010 Genre: Dokumentation, Drama Regi…"
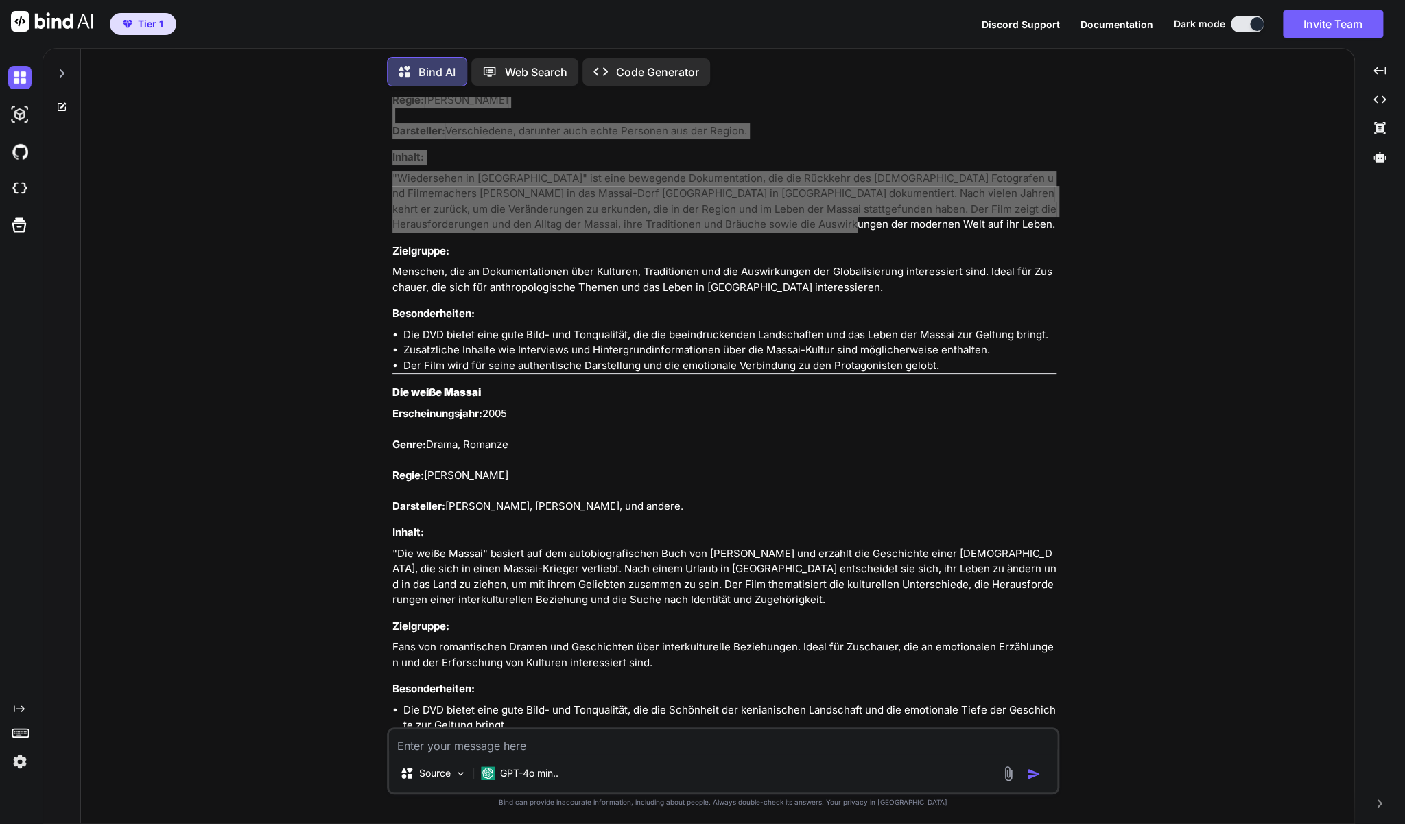
scroll to position [10473, 0]
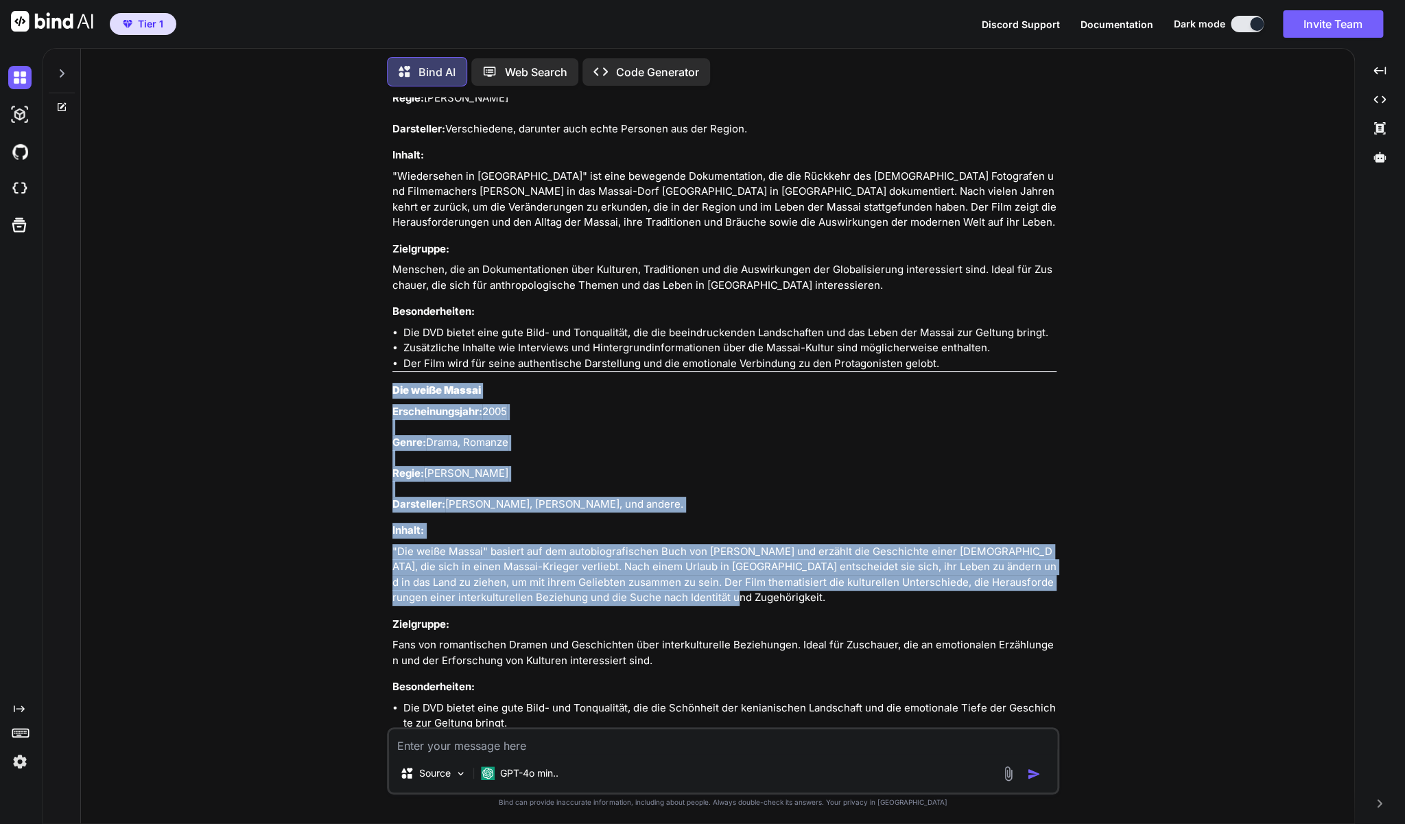
drag, startPoint x: 694, startPoint y: 579, endPoint x: 392, endPoint y: 375, distance: 364.6
click at [392, 375] on div "You zu Moving McAllister mit [PERSON_NAME] (Blu-ray) Bind AI Hier ist eine Besc…" at bounding box center [725, 412] width 670 height 630
copy div "Die weiße Massai Erscheinungsjahr: 2005 Genre: Drama, Romanze Regie: [PERSON_NA…"
type textarea "x"
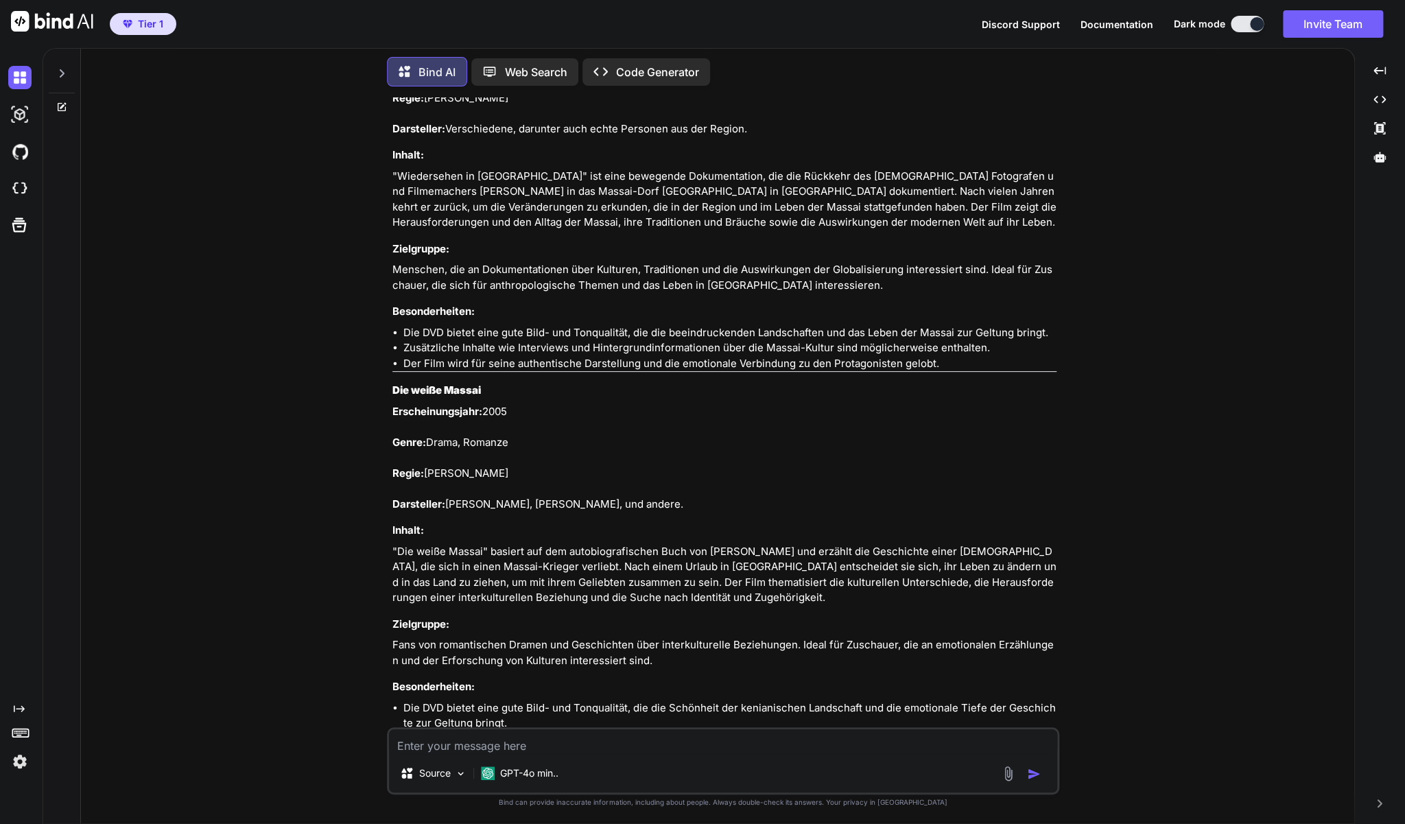
click at [650, 748] on textarea at bounding box center [723, 741] width 668 height 25
type textarea "z"
type textarea "x"
type textarea "zu"
type textarea "x"
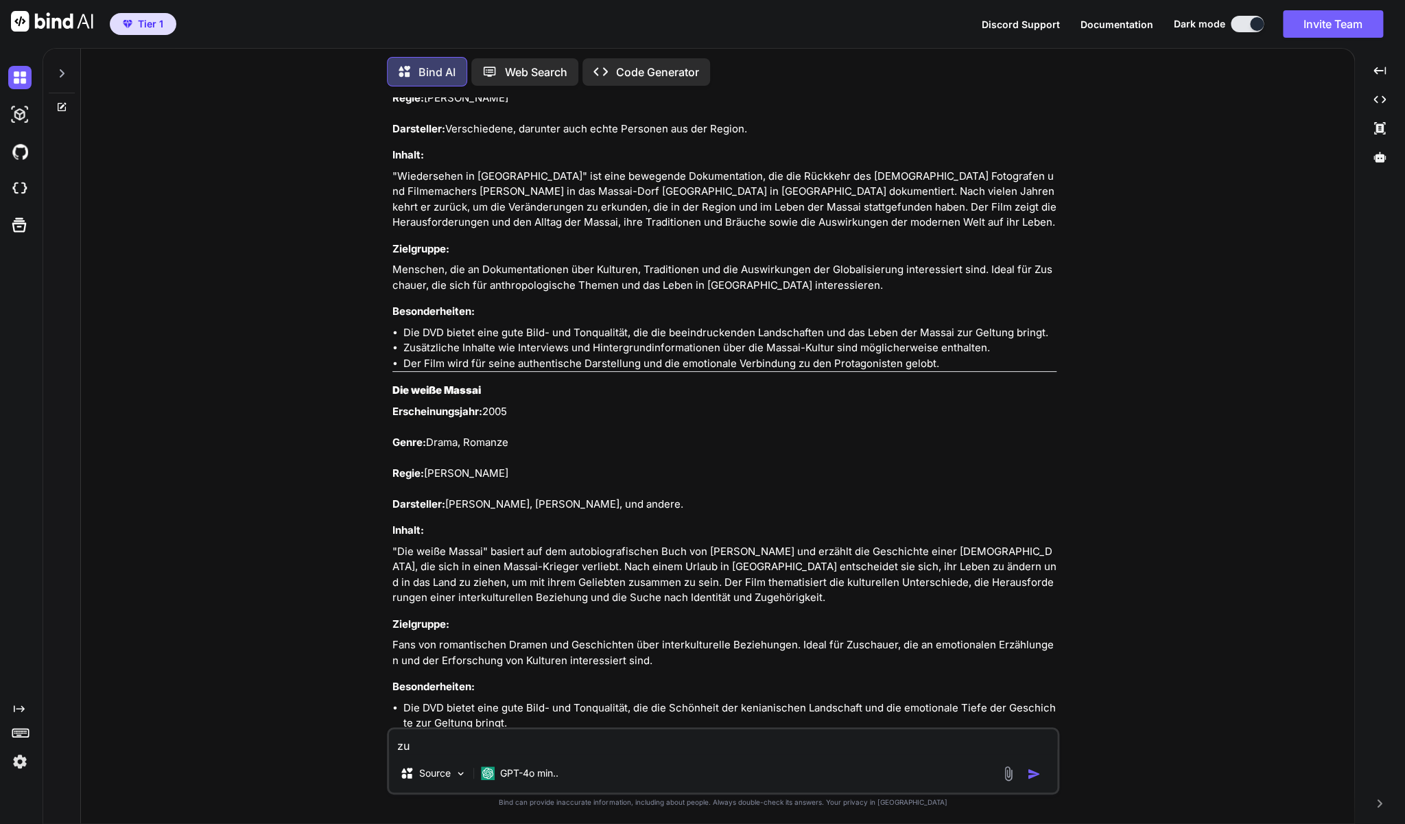
type textarea "zu"
type textarea "x"
paste textarea "Vikings - Die komplette Season 1 (DVD)"
type textarea "zu Vikings - Die komplette Season 1 (DVD)"
type textarea "x"
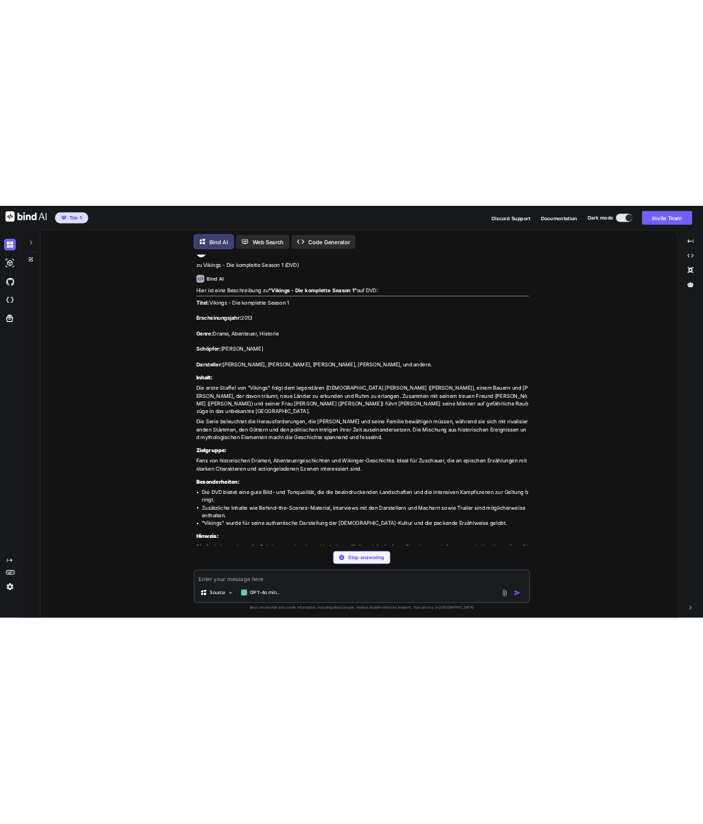
scroll to position [11194, 0]
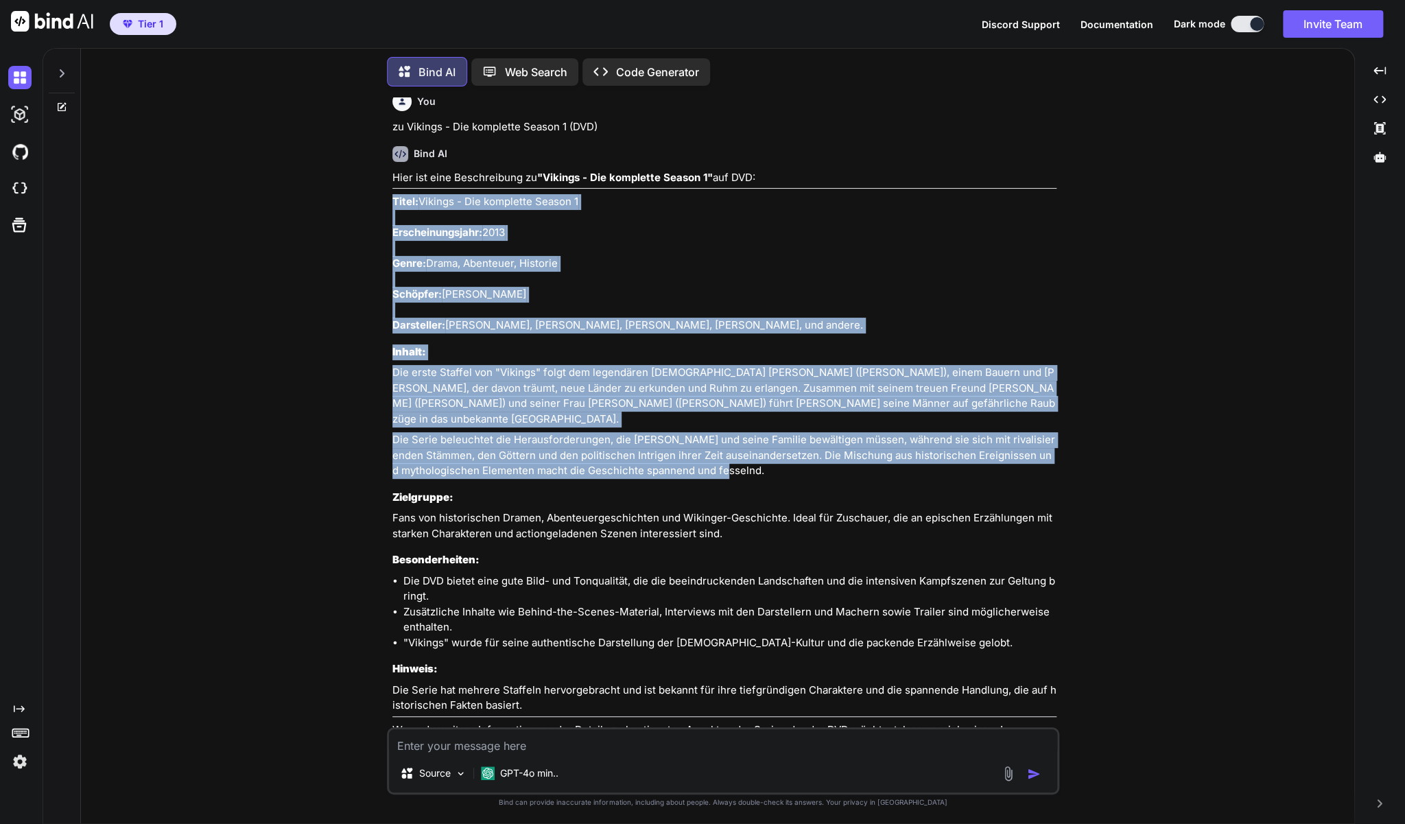
drag, startPoint x: 705, startPoint y: 437, endPoint x: 392, endPoint y: 178, distance: 405.9
click at [392, 178] on div "You zu Moving McAllister mit [PERSON_NAME] (Blu-ray) Bind AI Hier ist eine Besc…" at bounding box center [725, 412] width 670 height 630
copy div "Titel: Vikings - Die komplette Season 1 Erscheinungsjahr: 2013 Genre: Drama, Ab…"
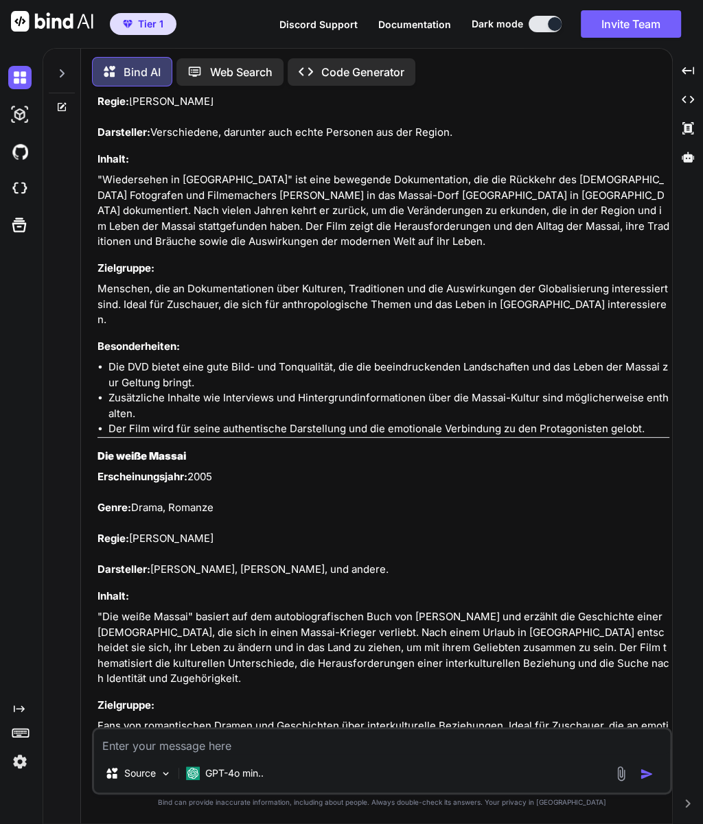
scroll to position [11982, 0]
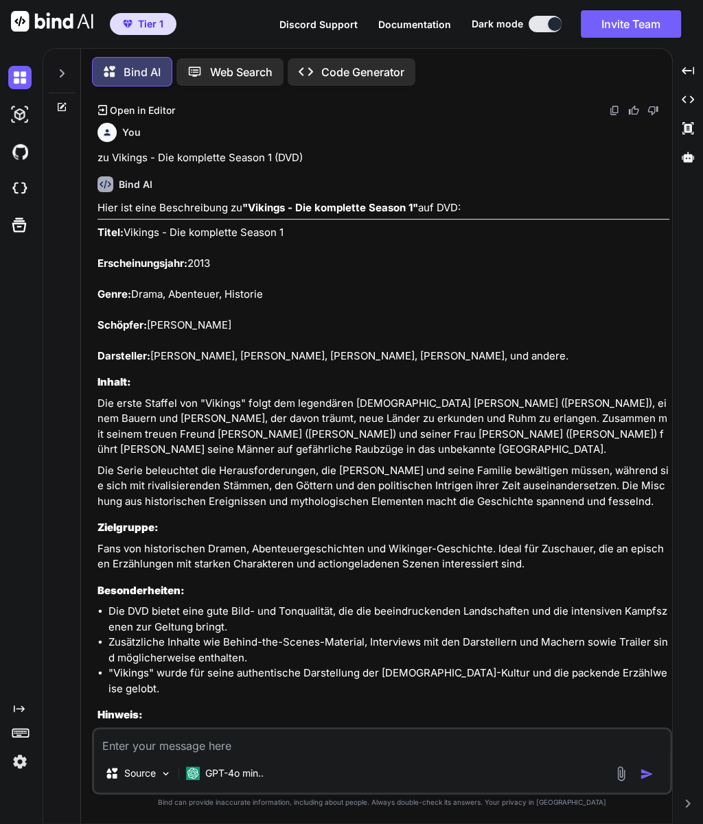
click at [179, 749] on textarea at bounding box center [382, 741] width 576 height 25
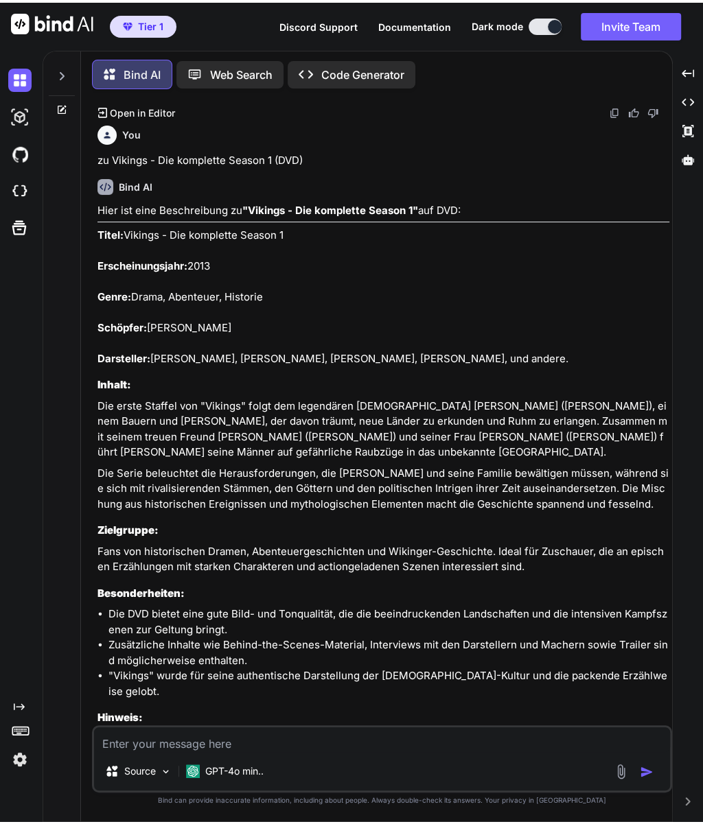
type textarea "x"
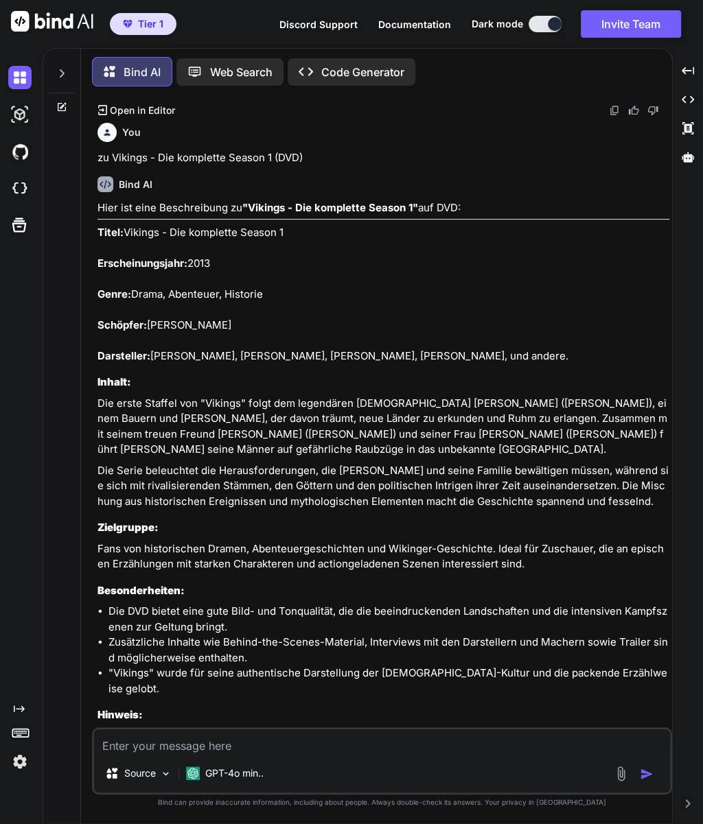
type textarea "z"
type textarea "x"
type textarea "zu"
type textarea "x"
type textarea "zu"
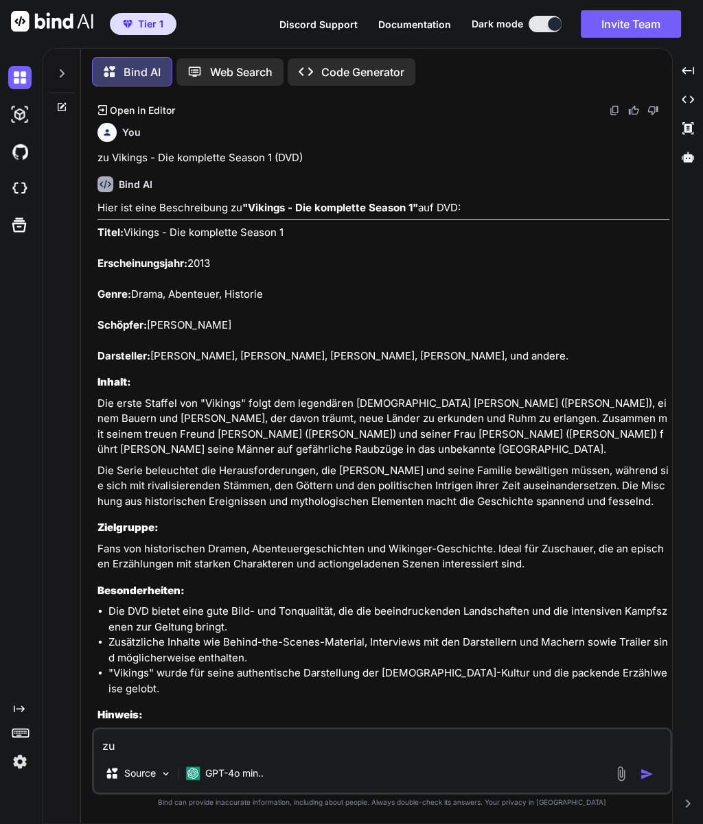
type textarea "x"
paste textarea "Walk of Shame - Mädelssabend - DVD mit [PERSON_NAME]"
type textarea "zu Walk of Shame - Mädelssabend - DVD mit [PERSON_NAME]"
type textarea "x"
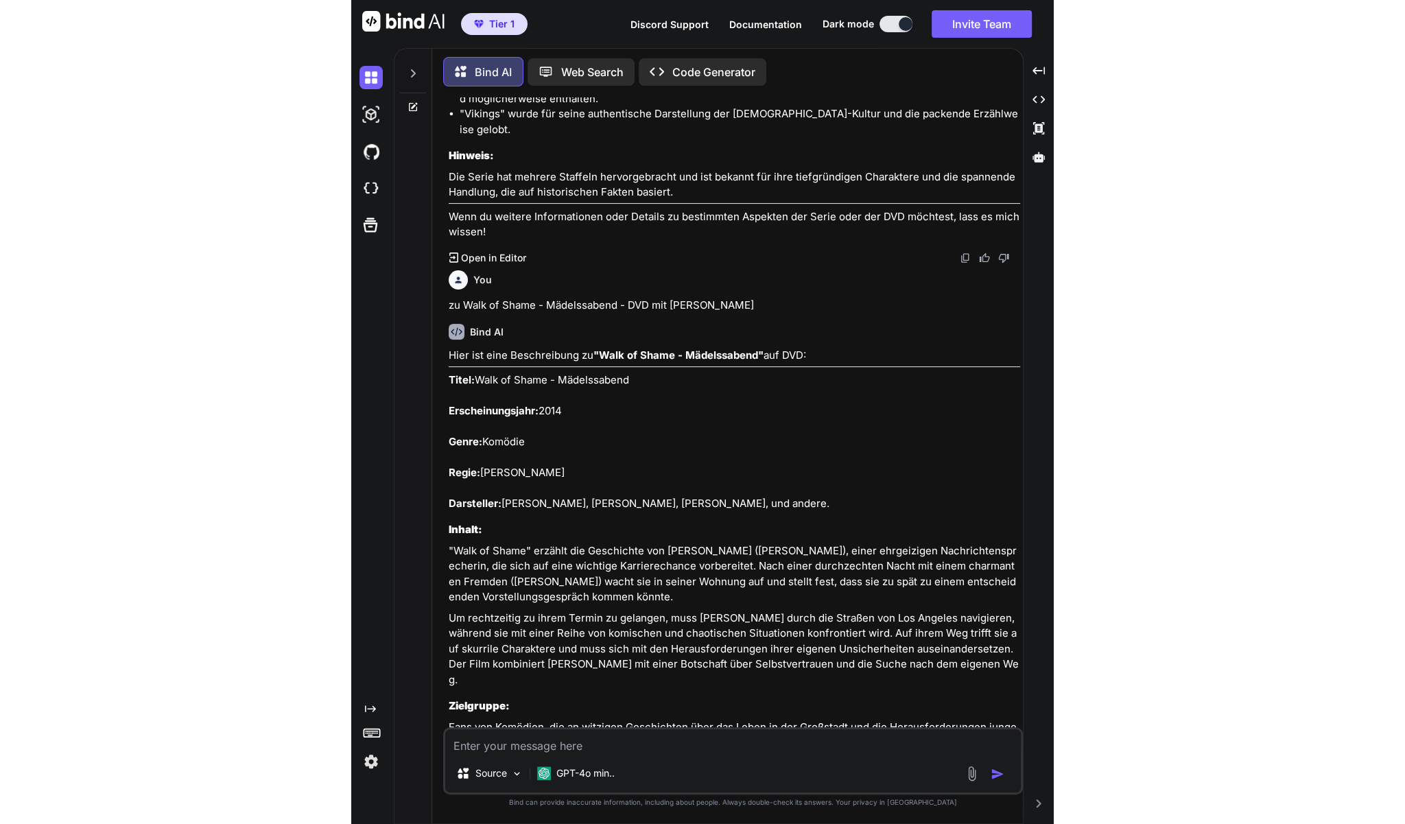
scroll to position [12545, 0]
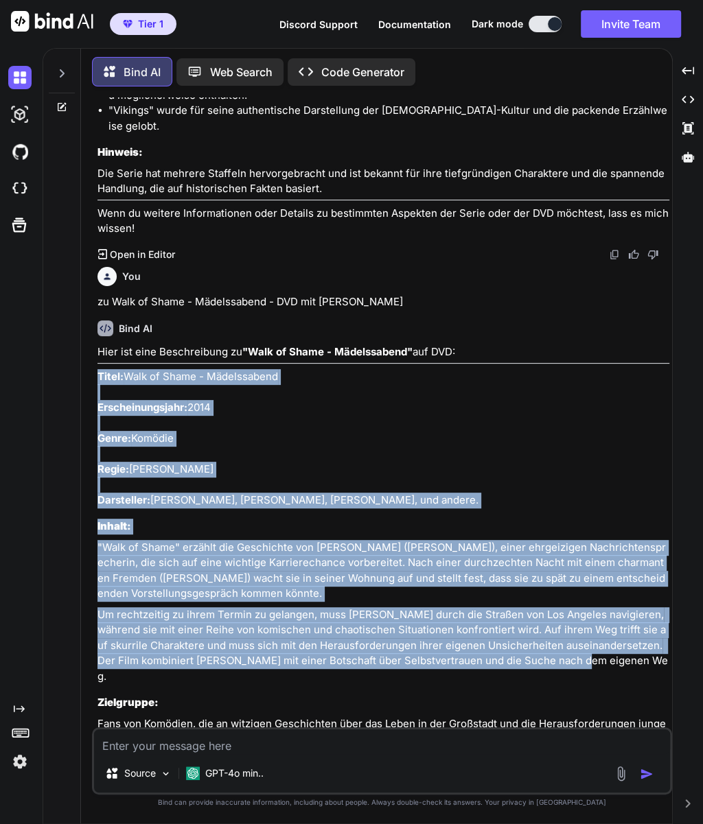
drag, startPoint x: 587, startPoint y: 599, endPoint x: 99, endPoint y: 311, distance: 566.2
click at [99, 344] on div "Hier ist eine Beschreibung zu "Walk of Shame - Mädelssabend" auf DVD: Titel: Wa…" at bounding box center [383, 618] width 572 height 549
copy div "Titel: Walk of Shame - Mädelssabend Erscheinungsjahr: 2014 Genre: Komödie Regie…"
type textarea "x"
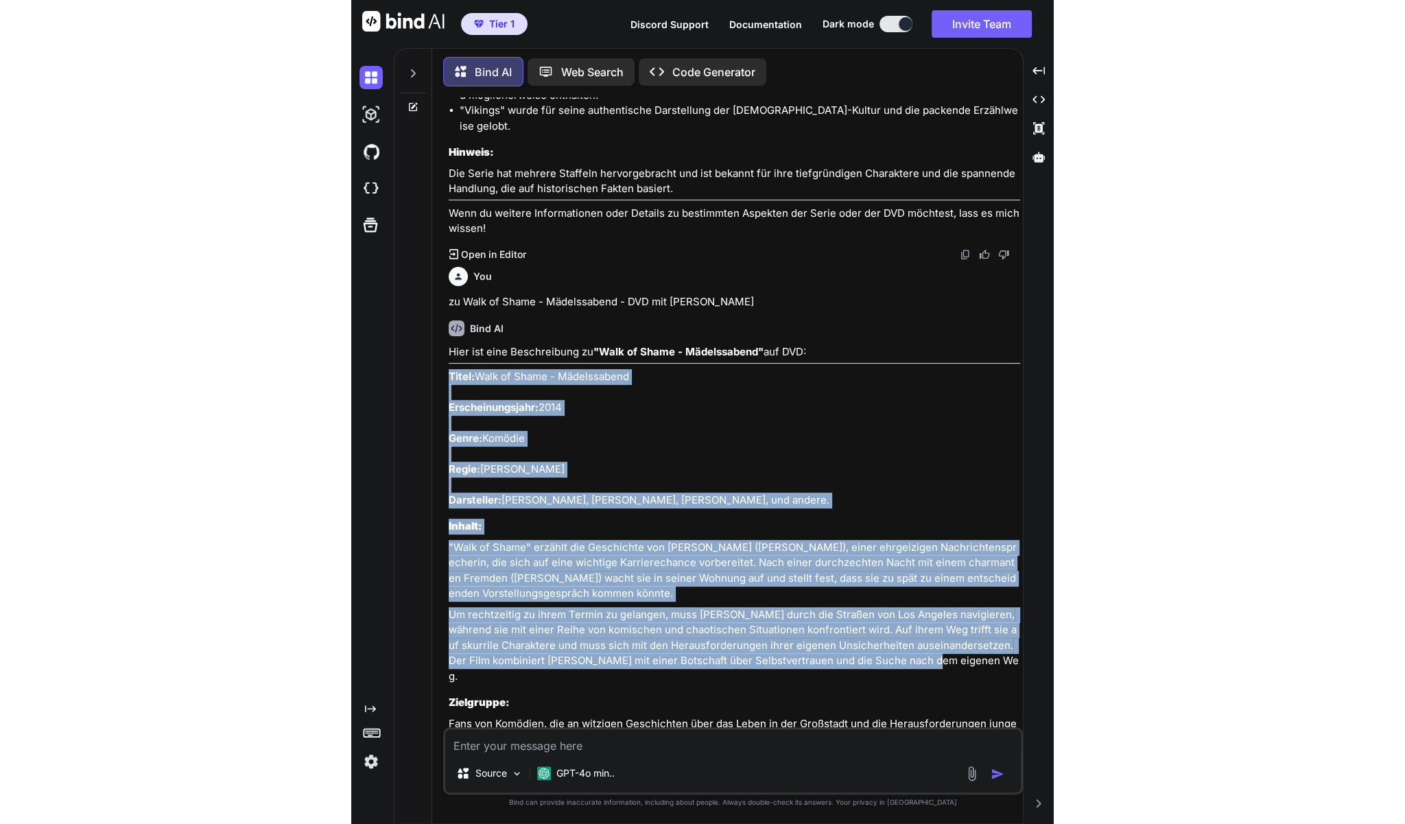
scroll to position [11742, 0]
